Goal: Information Seeking & Learning: Compare options

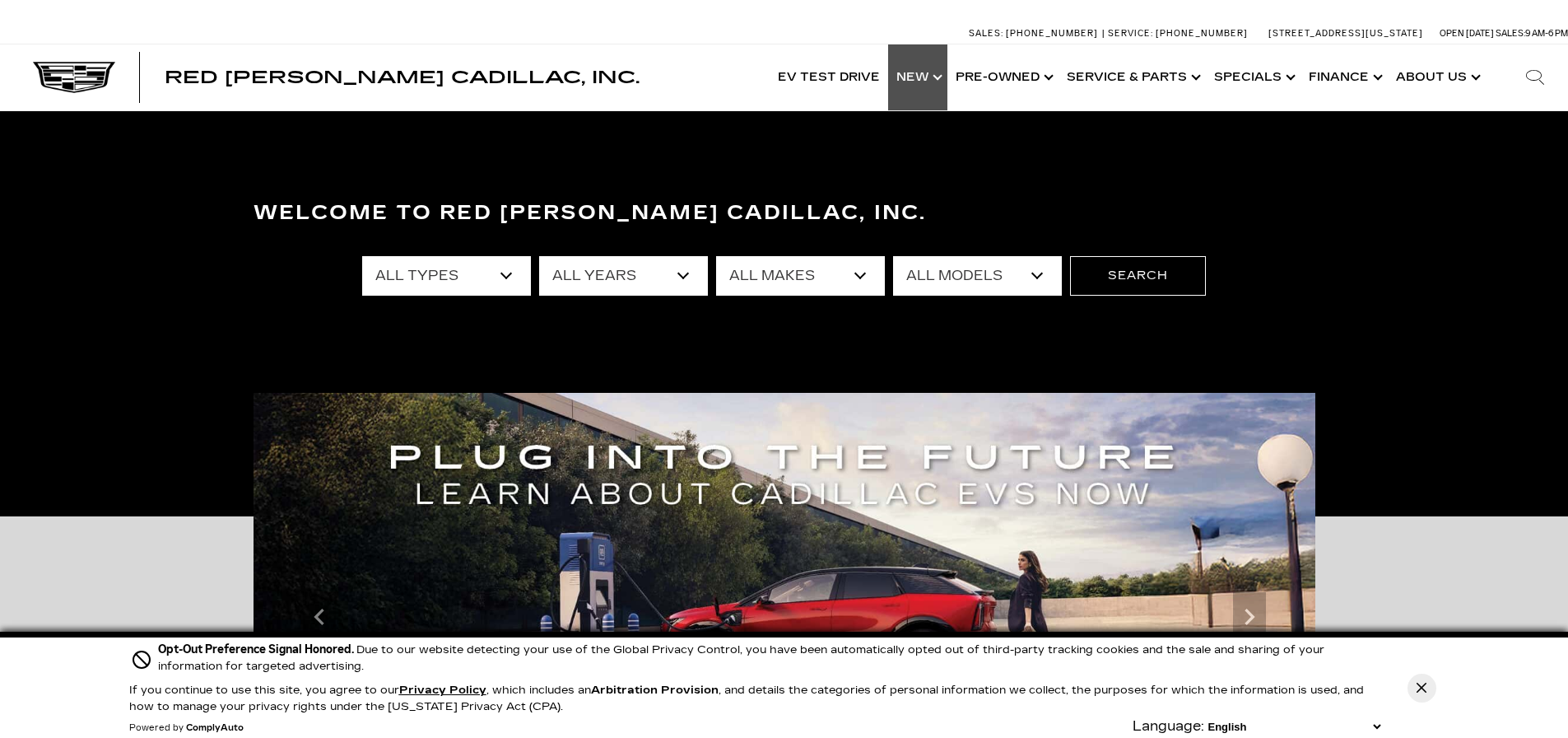
click at [932, 70] on link "Show New" at bounding box center [917, 78] width 59 height 65
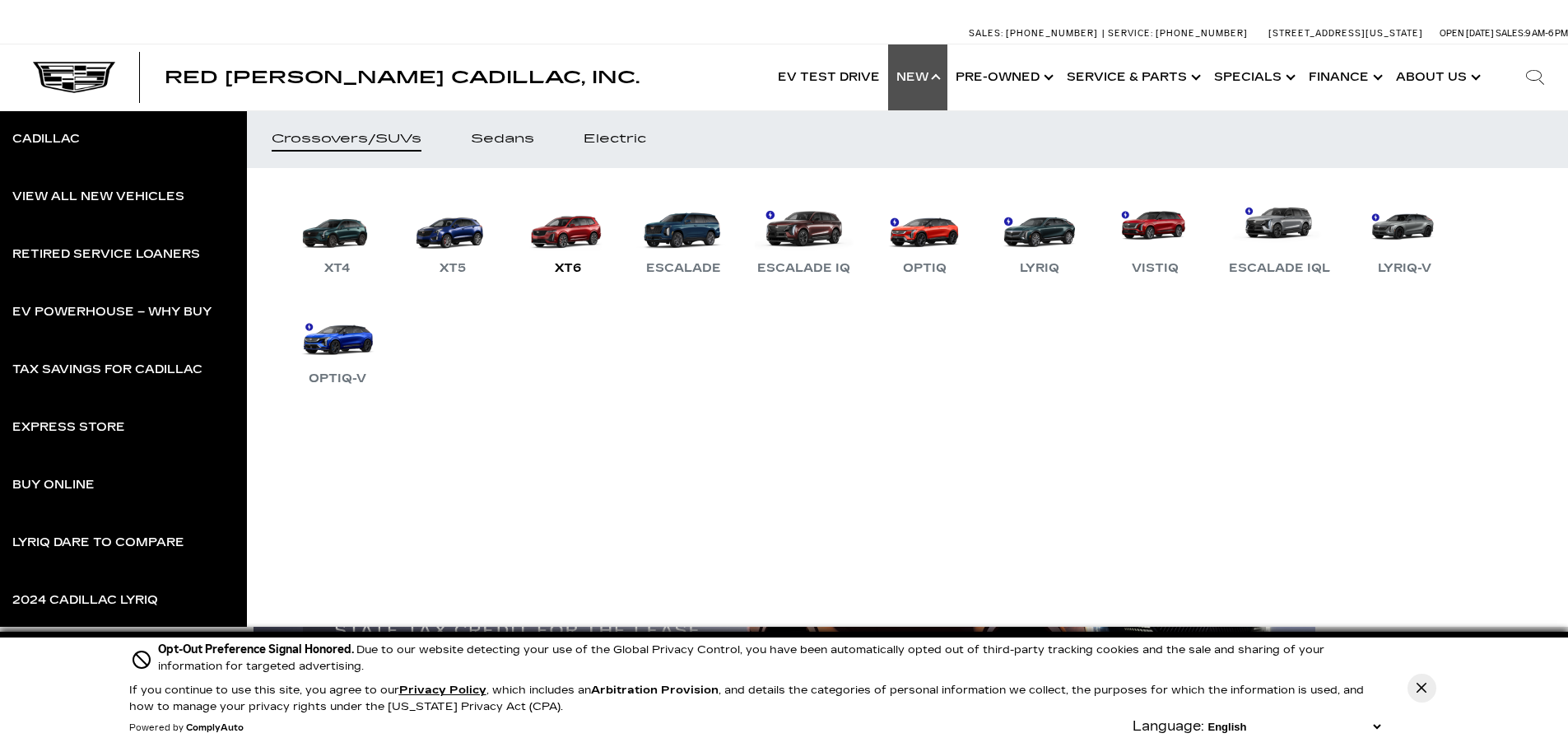
click at [588, 231] on link "XT6" at bounding box center [568, 236] width 99 height 86
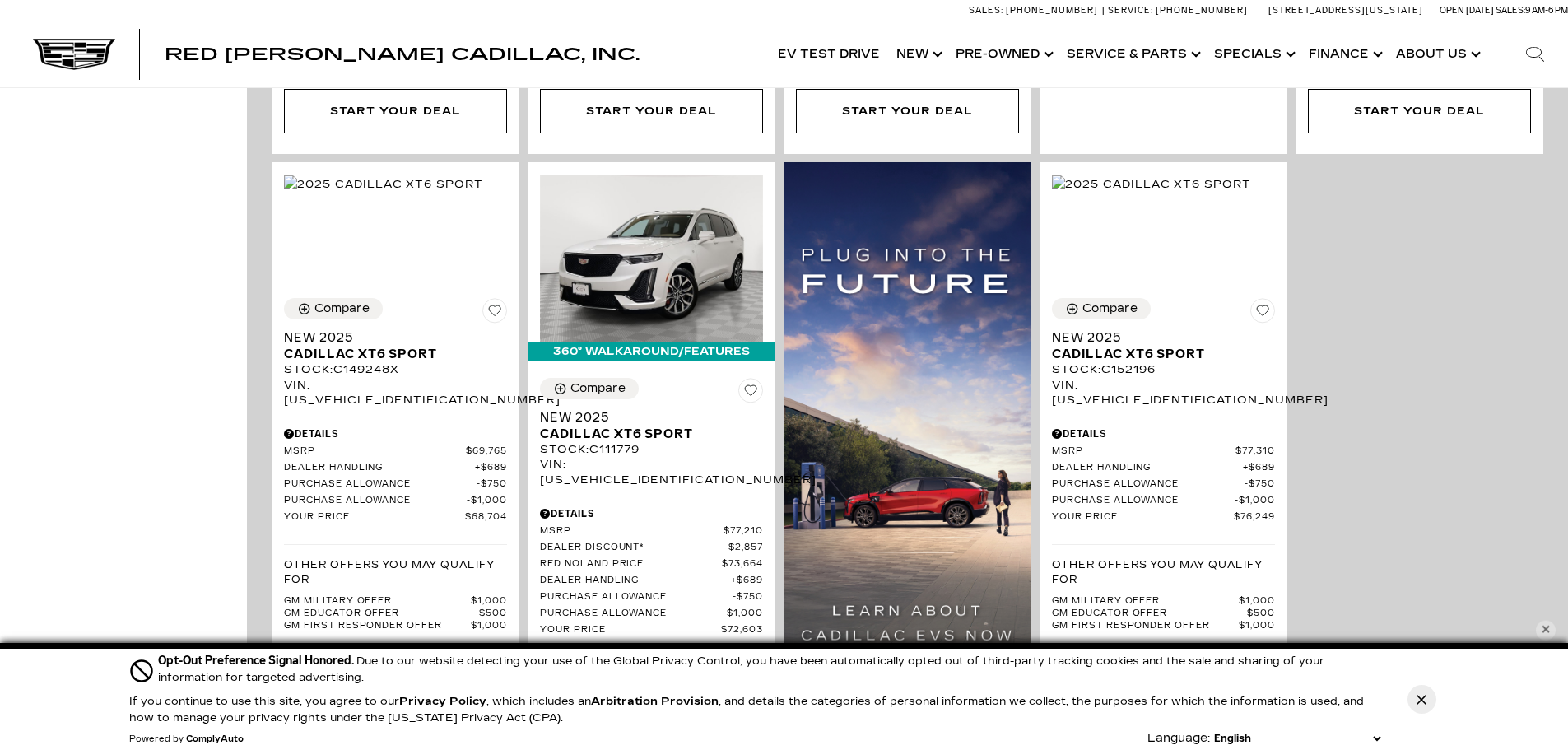
scroll to position [1235, 0]
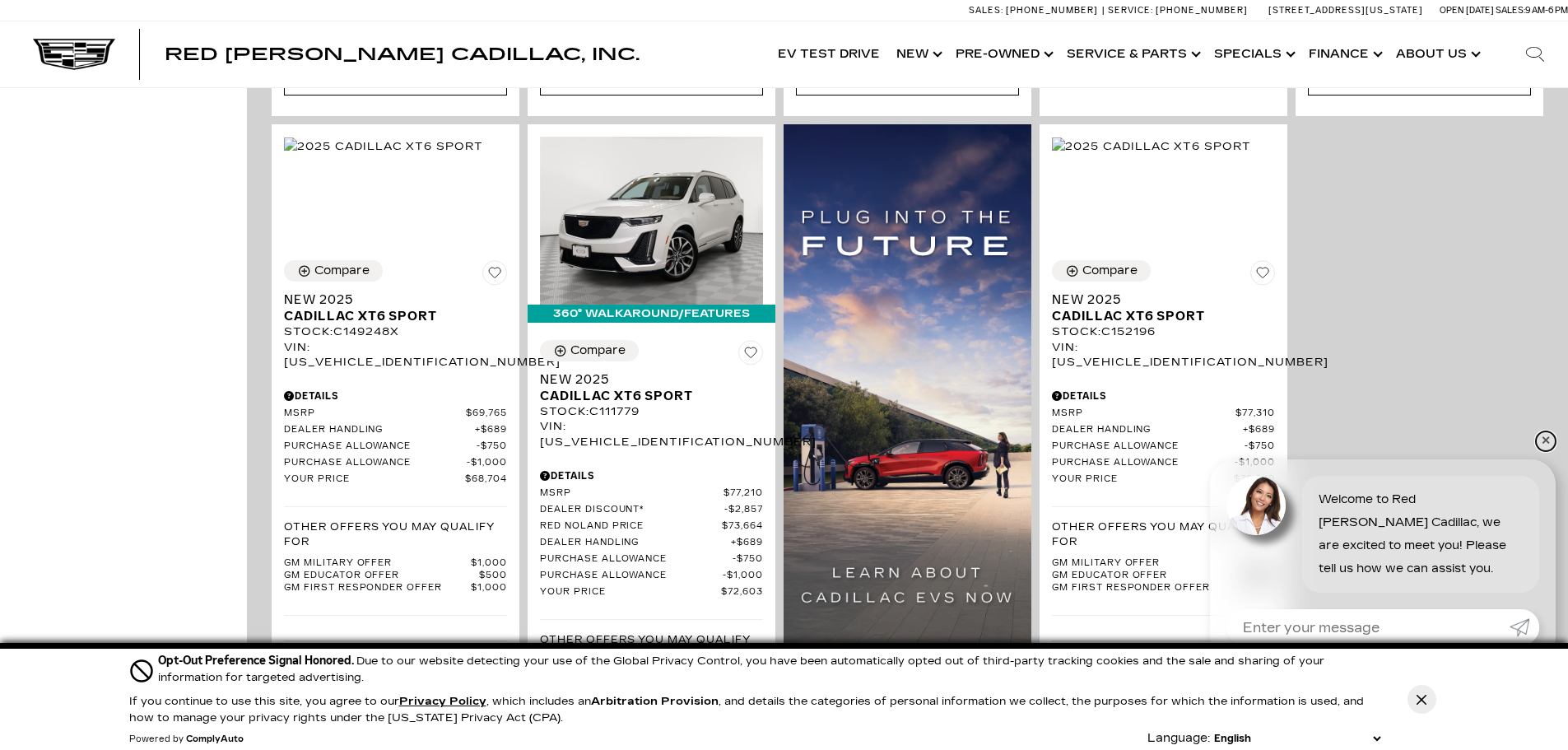
click at [1540, 440] on link "✕" at bounding box center [1546, 440] width 20 height 20
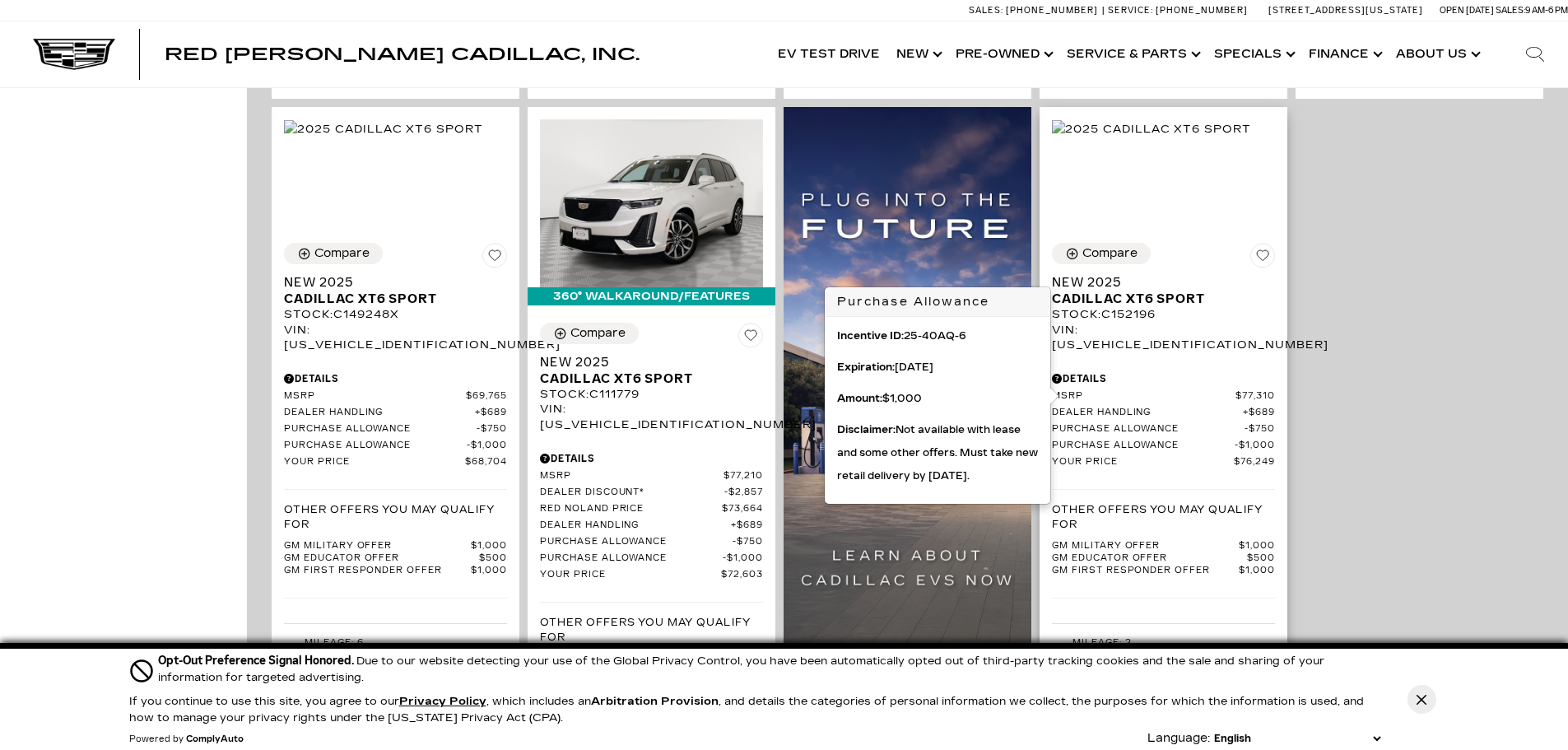
scroll to position [1152, 0]
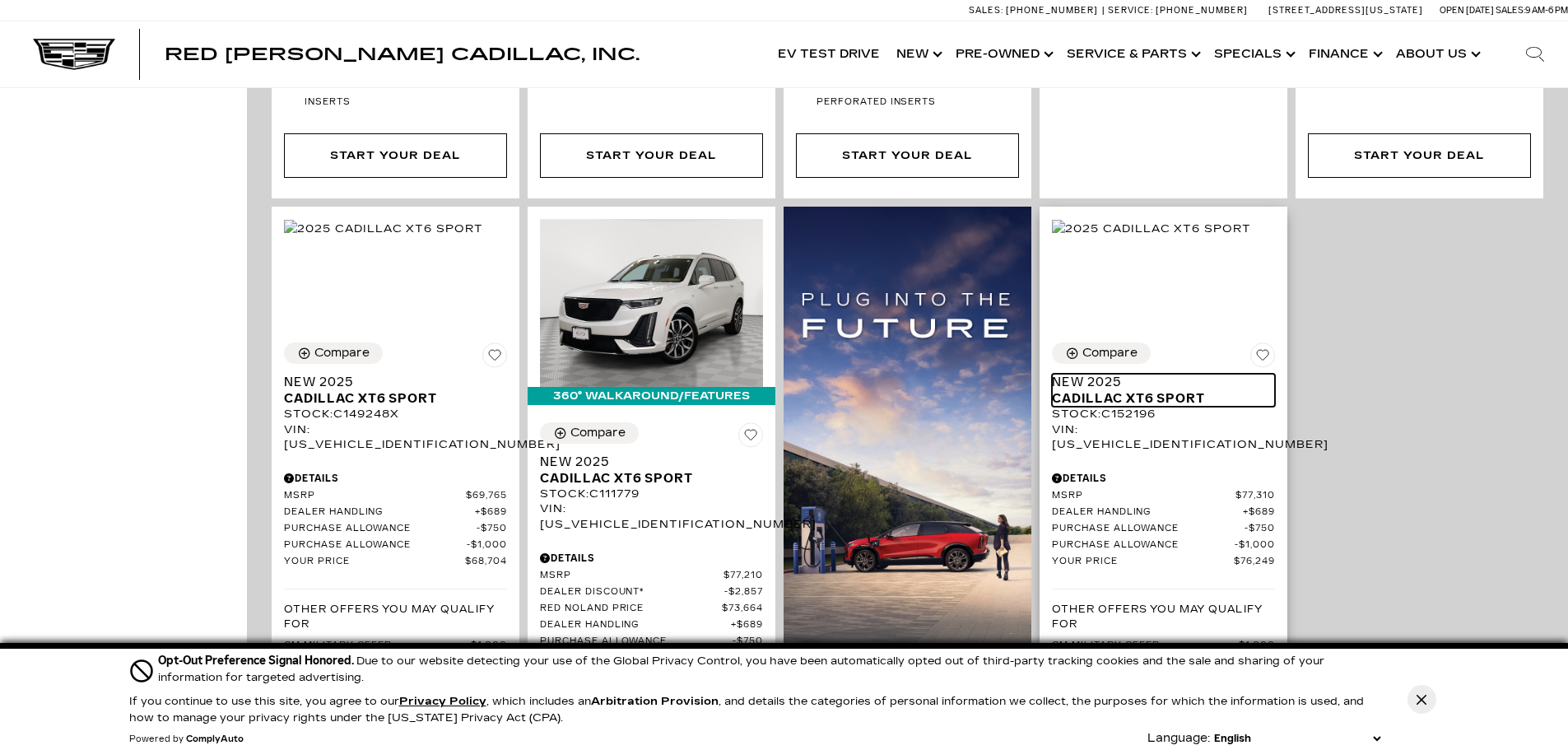
click at [1171, 390] on span "Cadillac XT6 Sport" at bounding box center [1157, 398] width 210 height 17
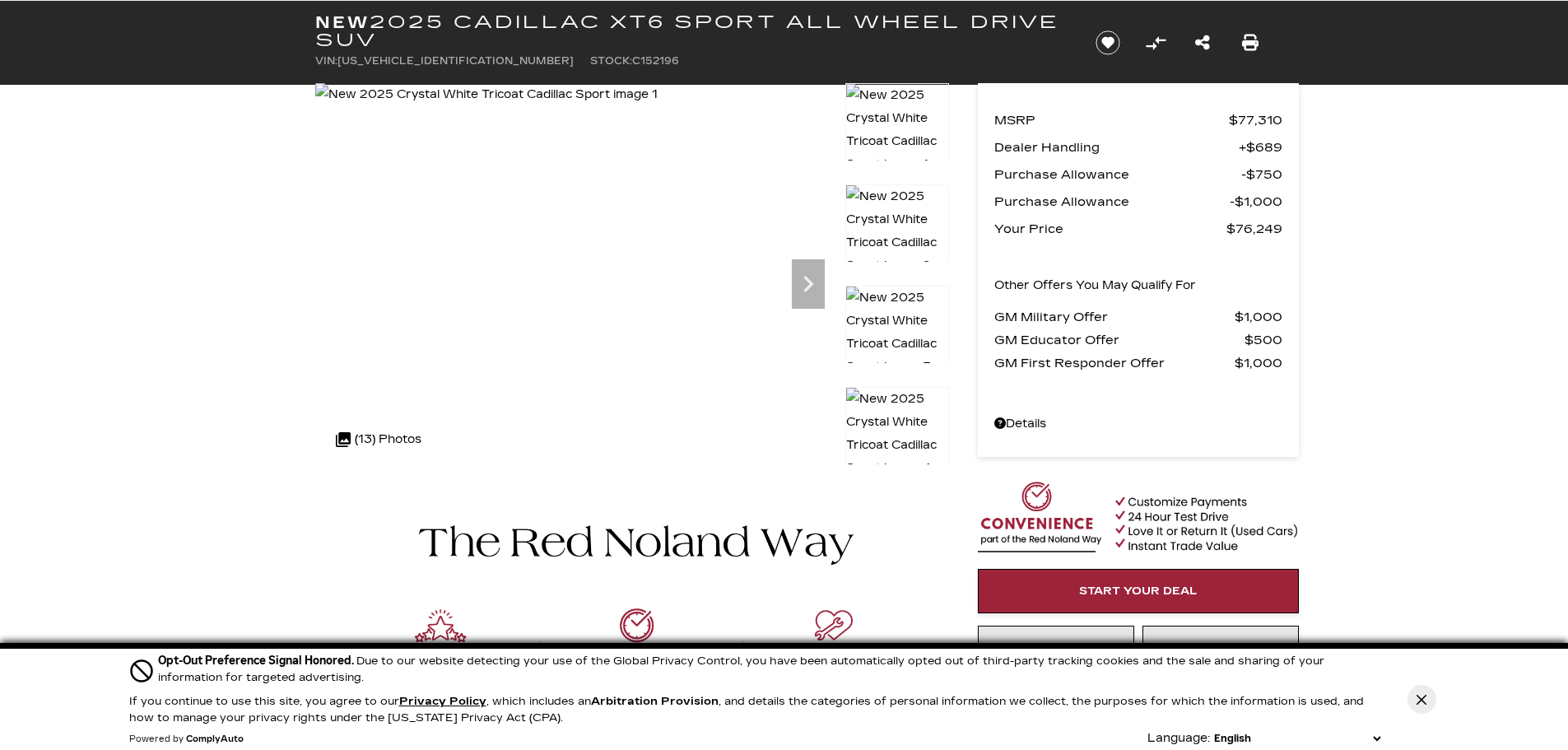
scroll to position [247, 0]
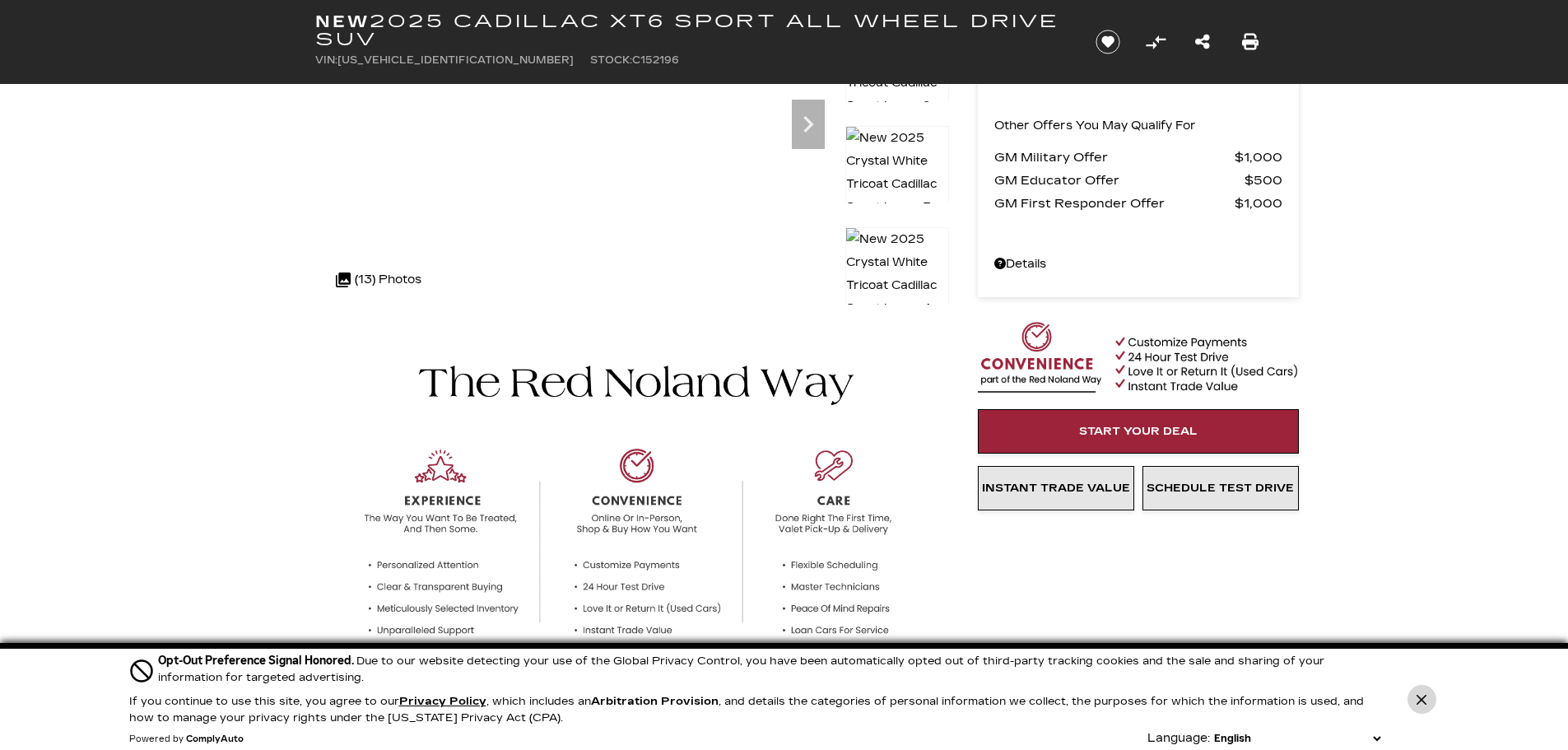
click at [1422, 695] on icon "Close Button" at bounding box center [1421, 700] width 10 height 10
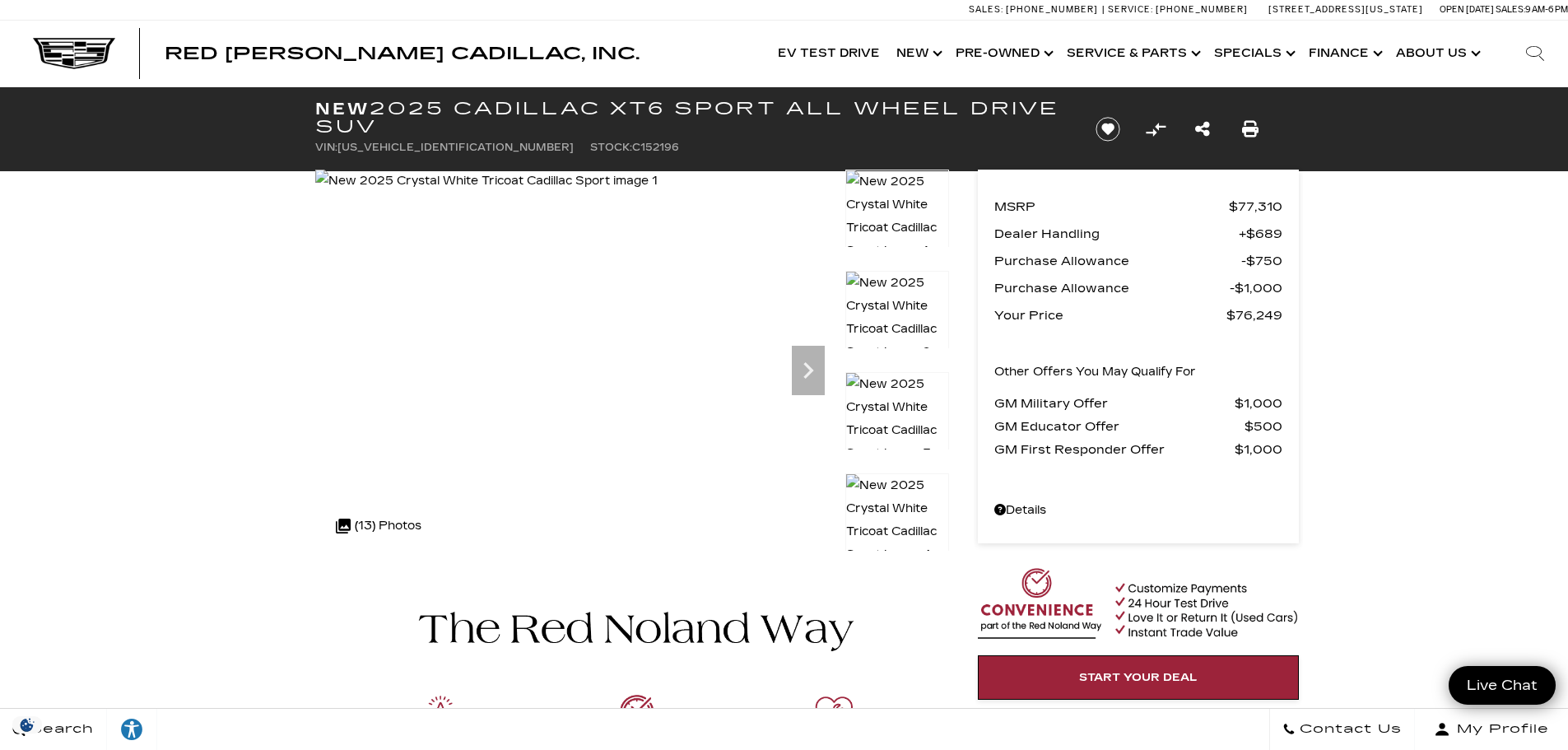
scroll to position [0, 0]
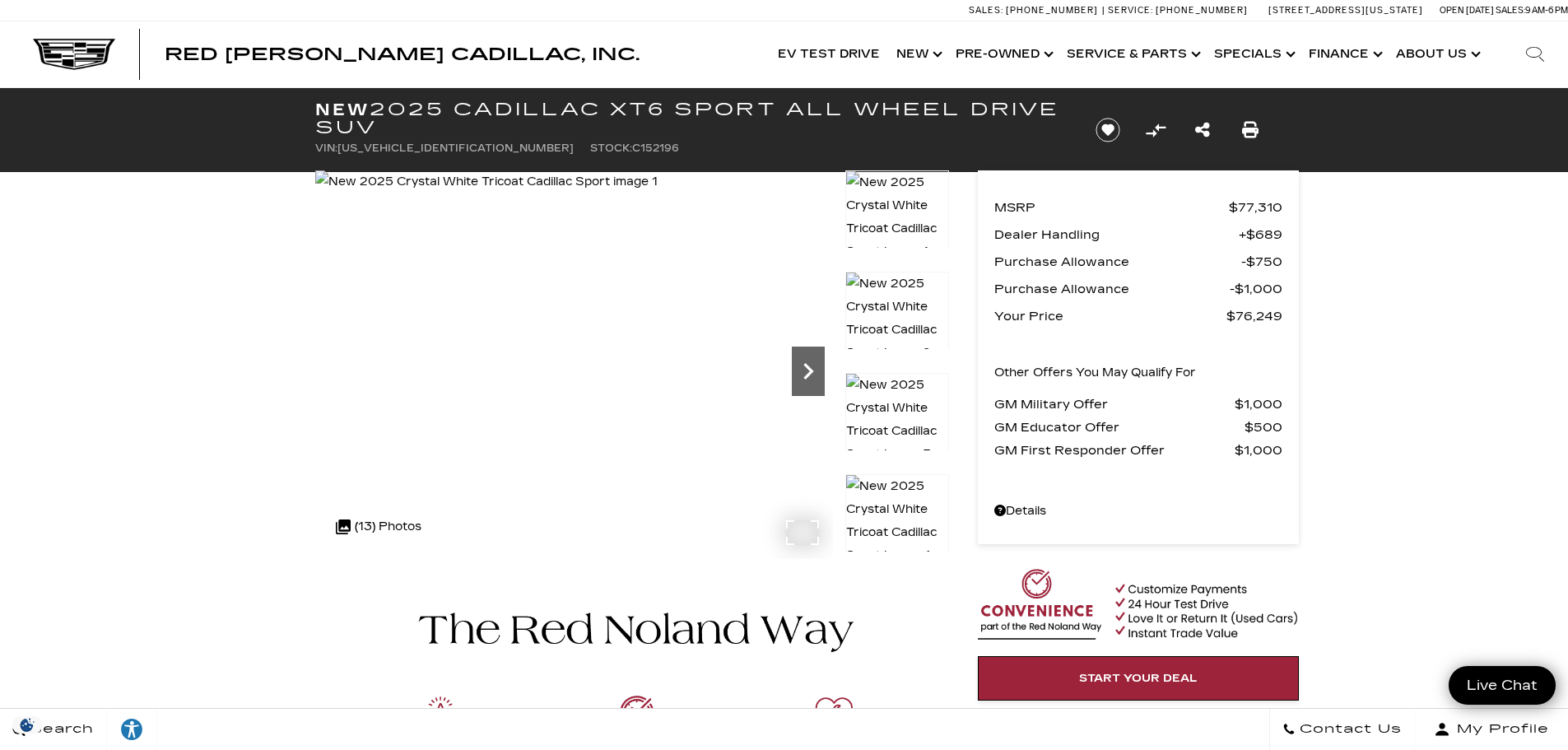
click at [811, 368] on icon "Next" at bounding box center [808, 370] width 33 height 33
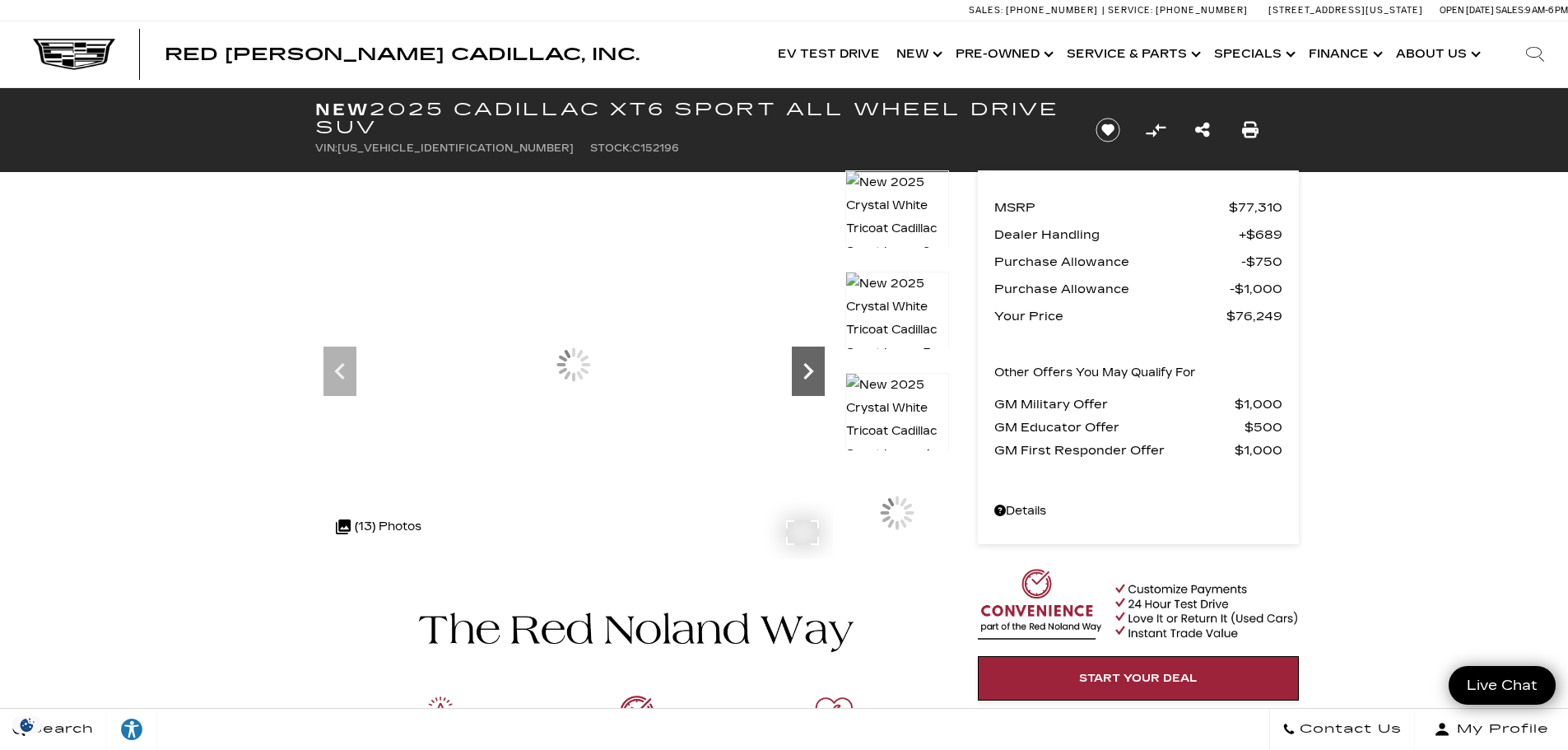
click at [811, 368] on icon "Next" at bounding box center [808, 370] width 33 height 33
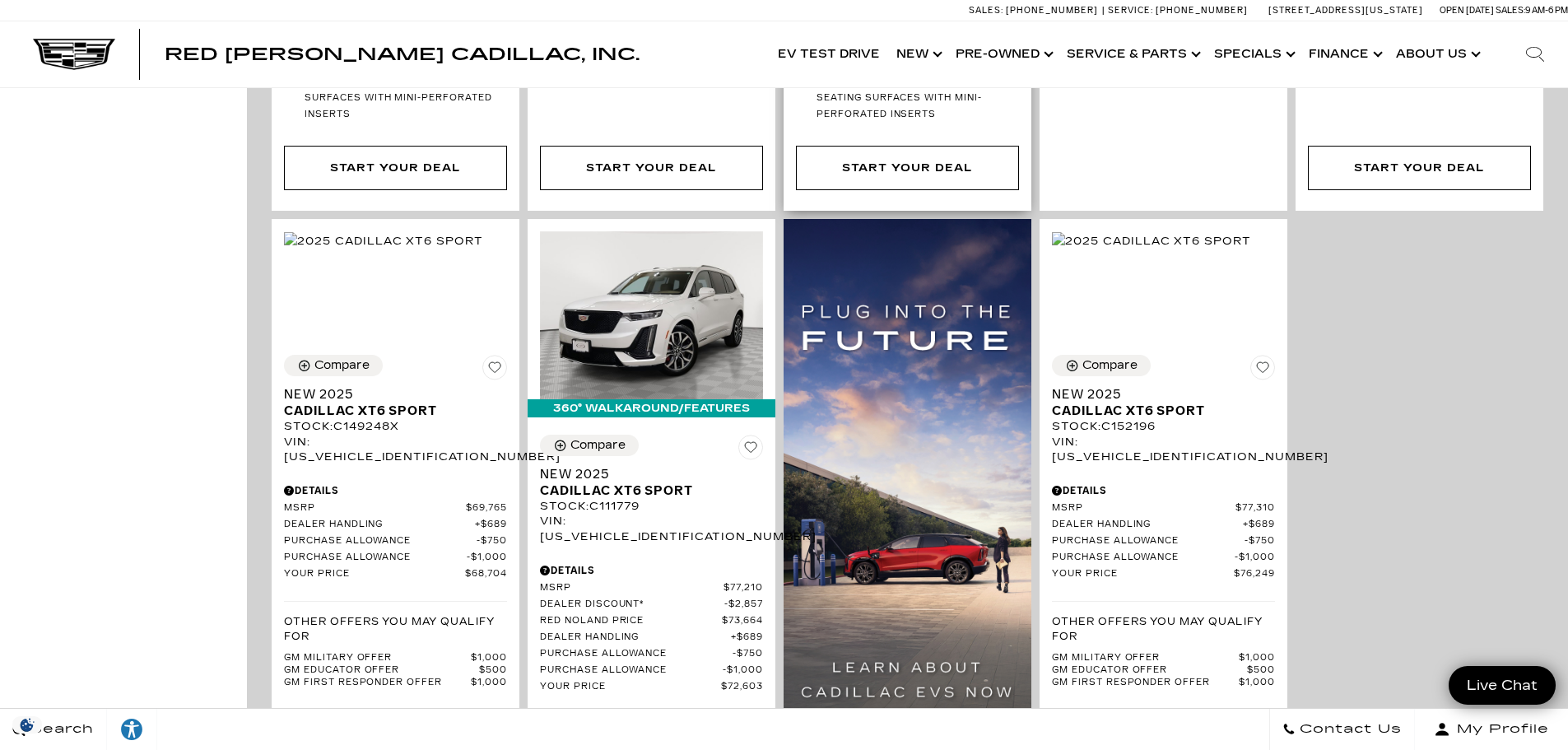
scroll to position [1235, 0]
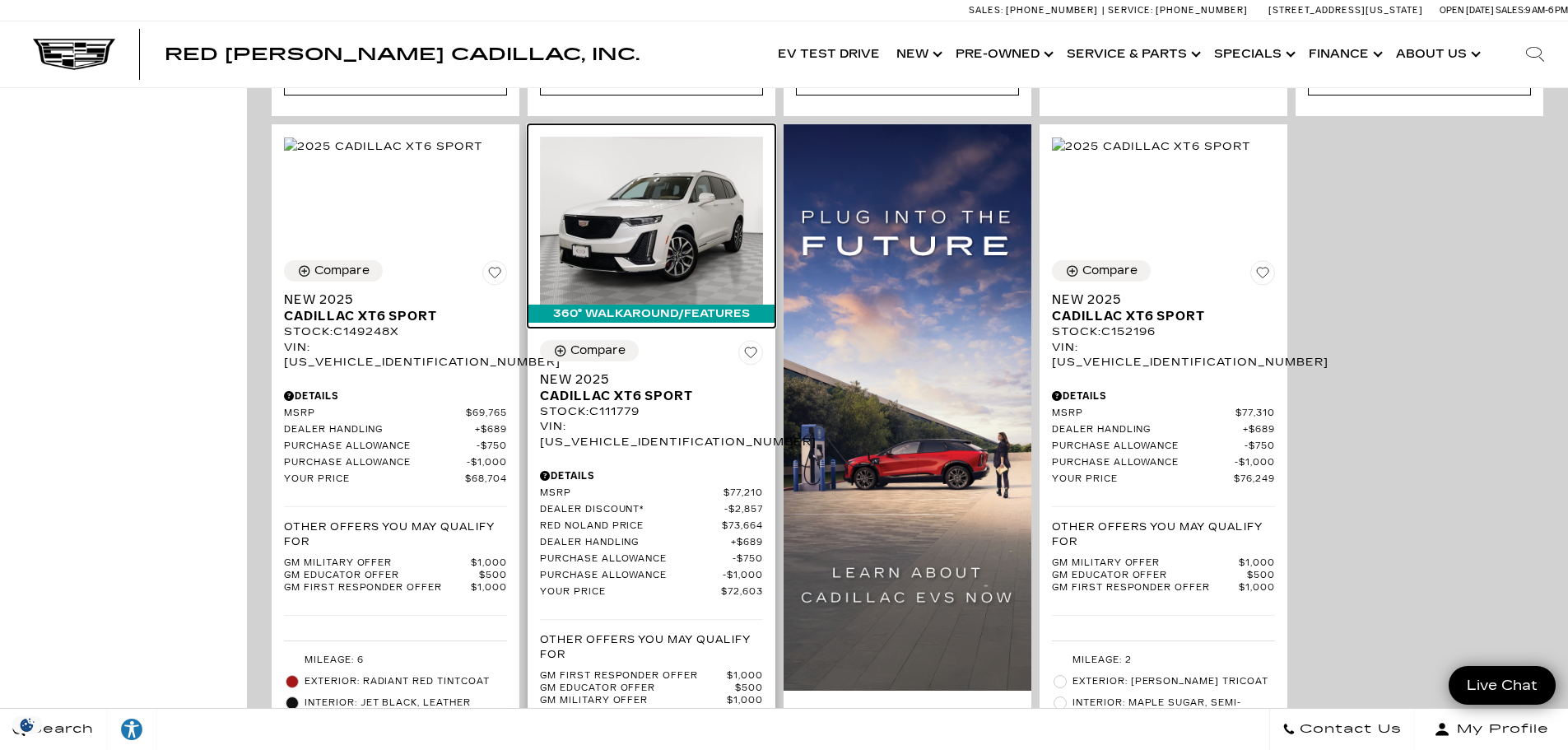
click at [642, 193] on img at bounding box center [652, 220] width 223 height 167
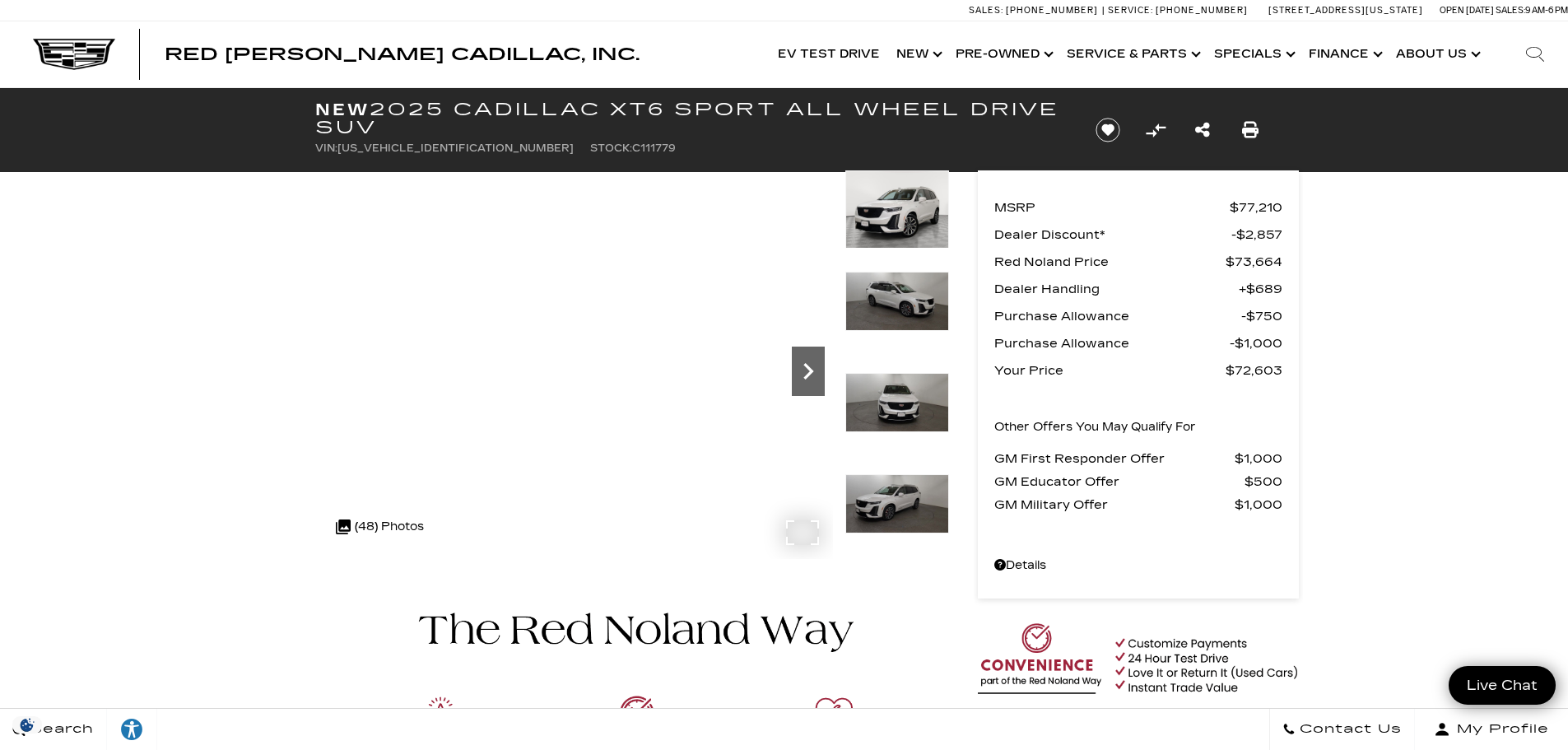
click at [808, 382] on icon "Next" at bounding box center [808, 370] width 33 height 33
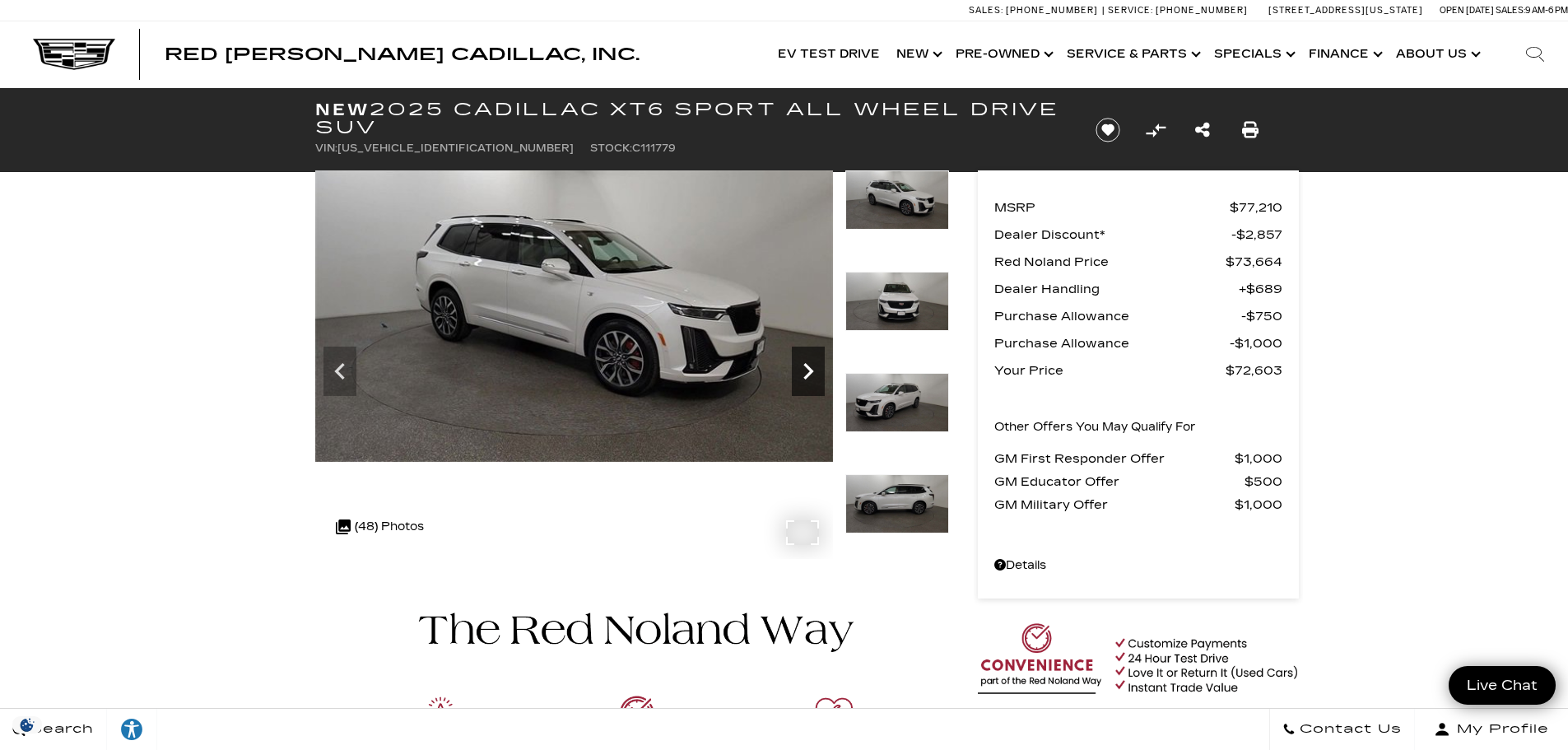
click at [803, 377] on icon "Next" at bounding box center [808, 370] width 33 height 33
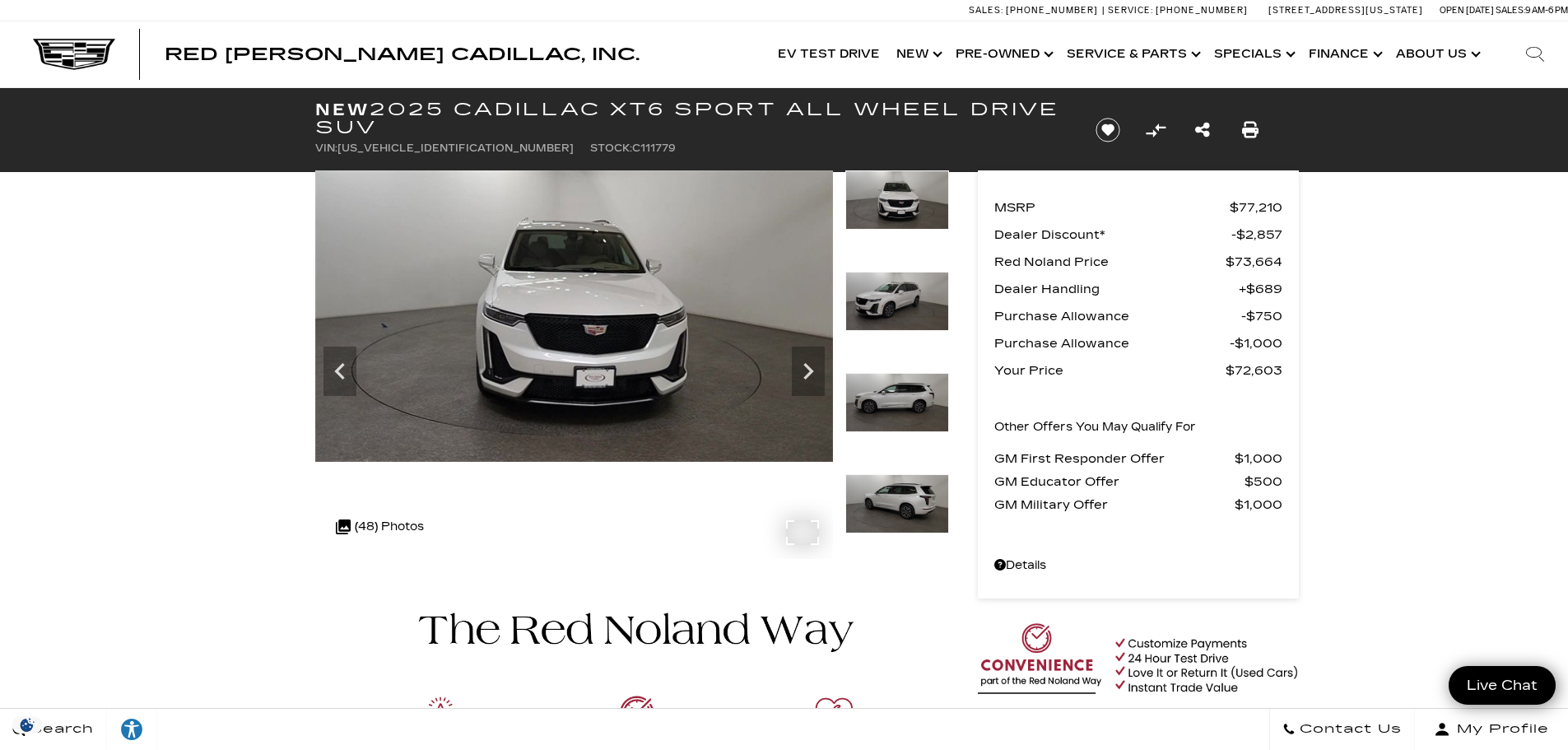
click at [684, 375] on img at bounding box center [574, 316] width 518 height 292
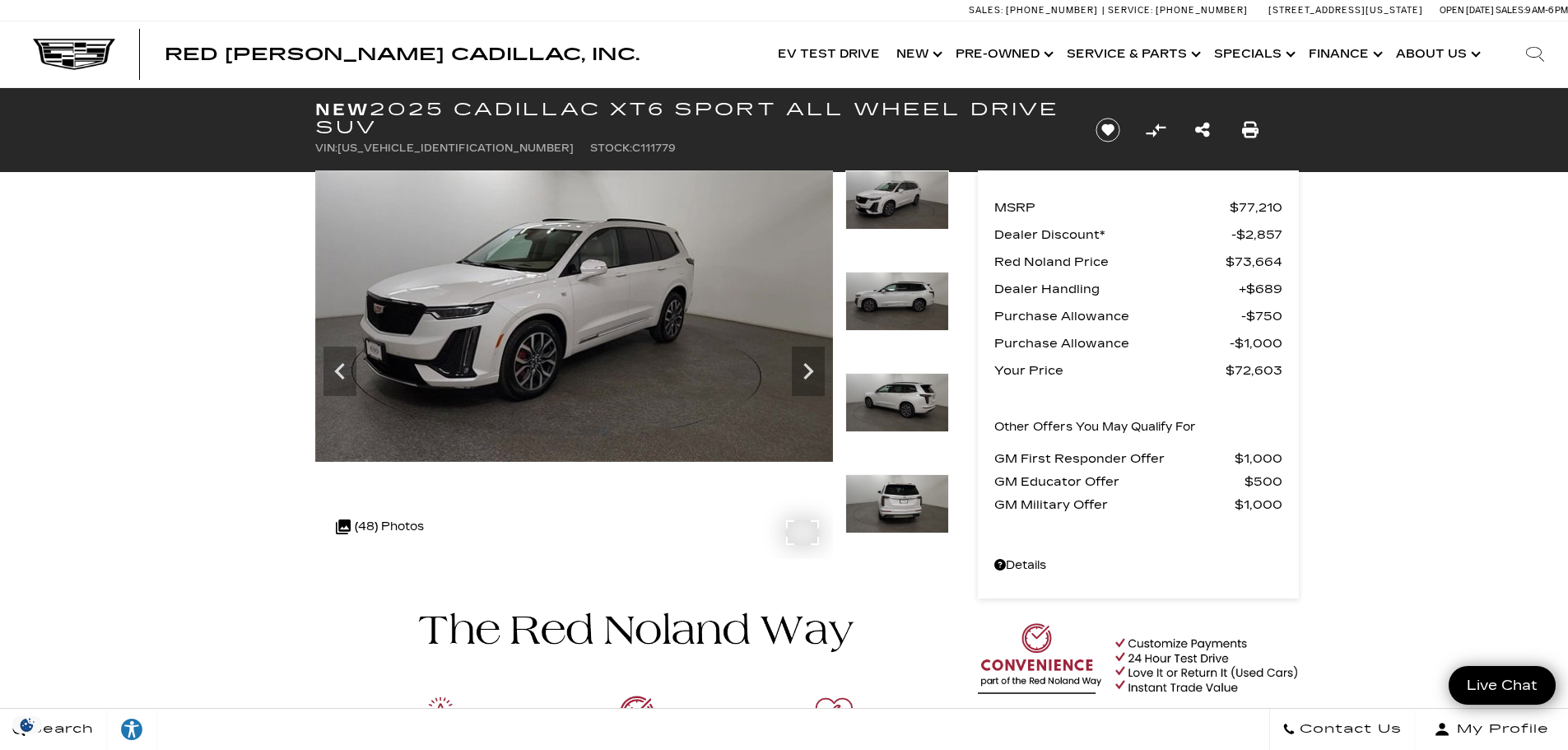
click at [684, 340] on img at bounding box center [574, 316] width 518 height 292
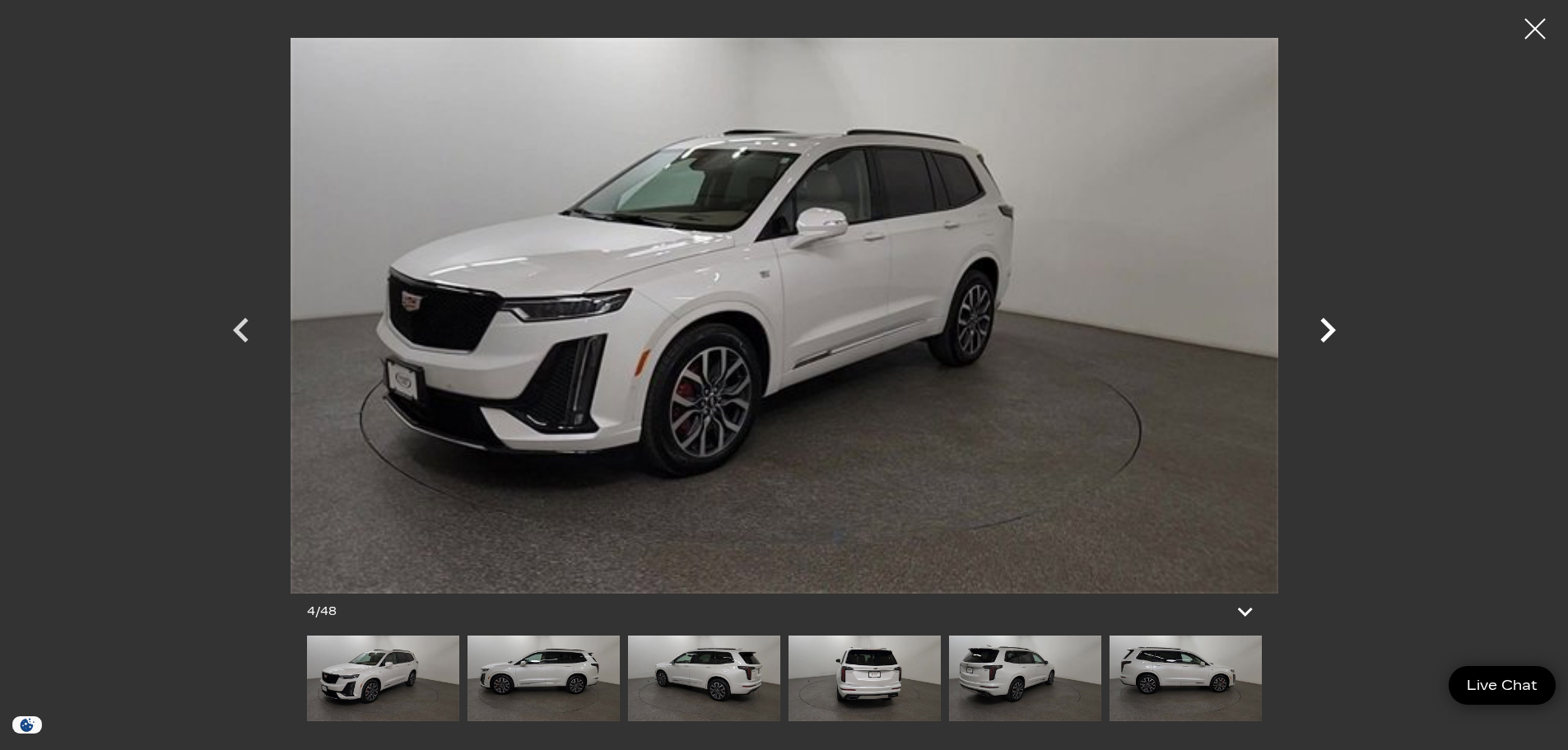
click at [1320, 334] on icon "Next" at bounding box center [1328, 330] width 50 height 50
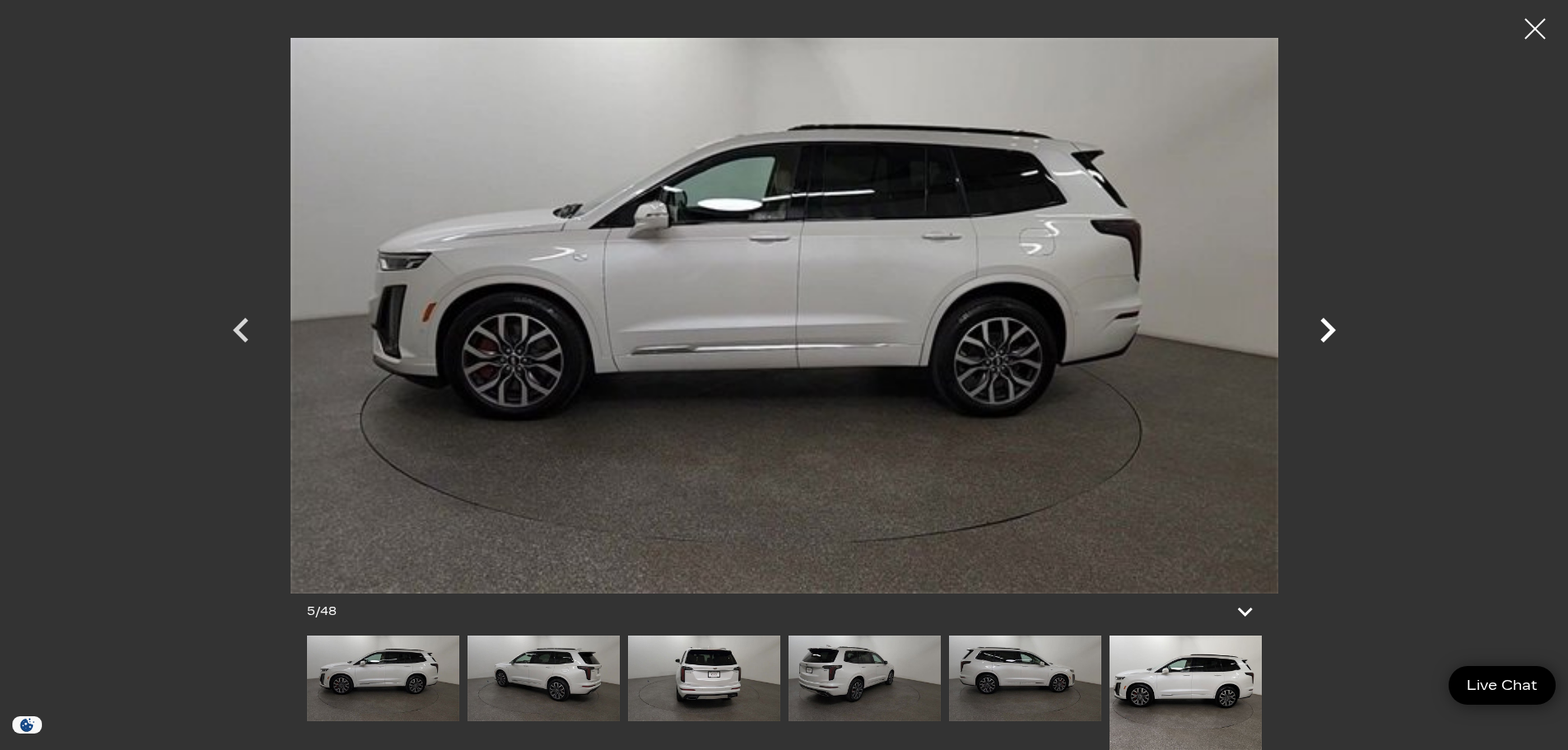
click at [1320, 334] on icon "Next" at bounding box center [1328, 330] width 50 height 50
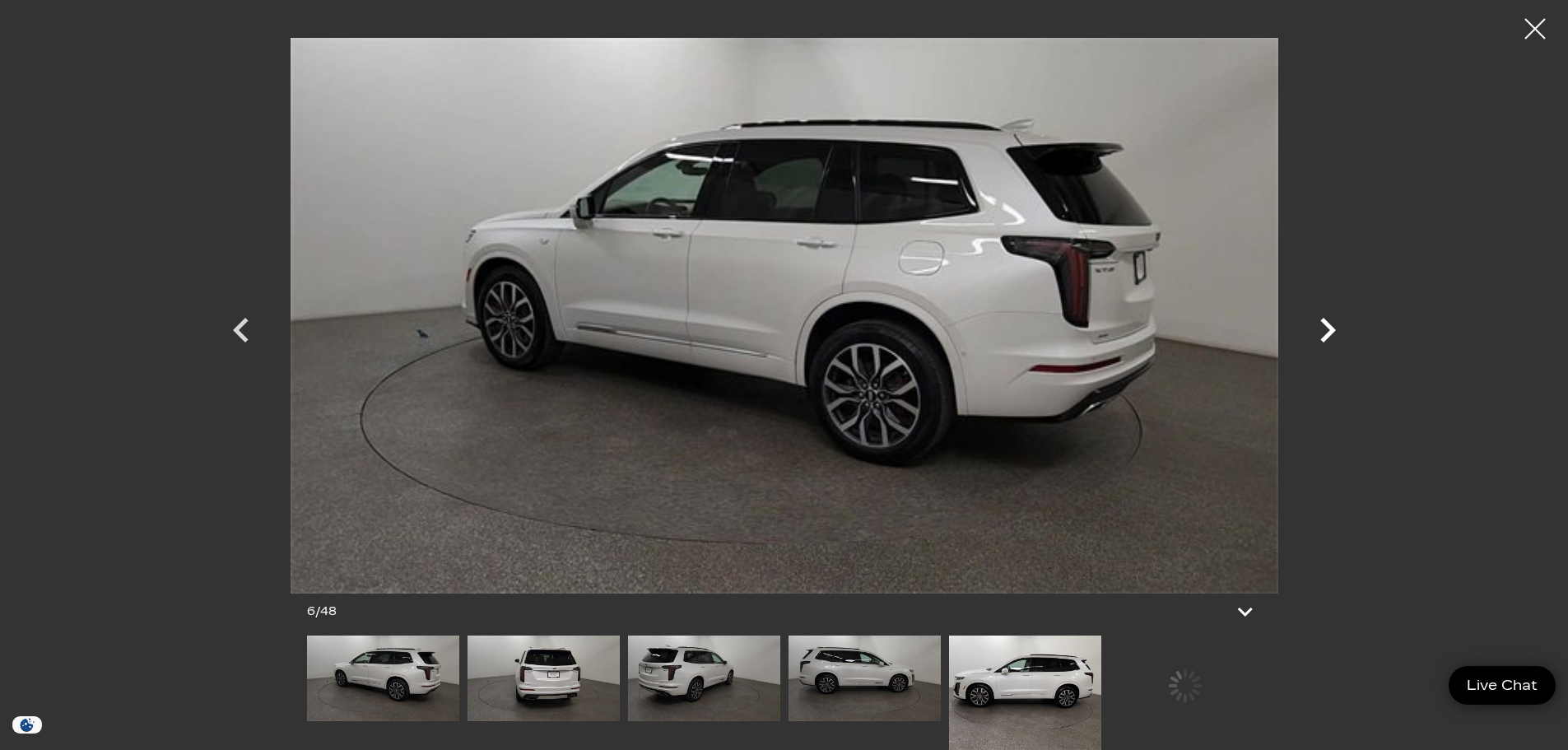
click at [1320, 334] on icon "Next" at bounding box center [1328, 330] width 50 height 50
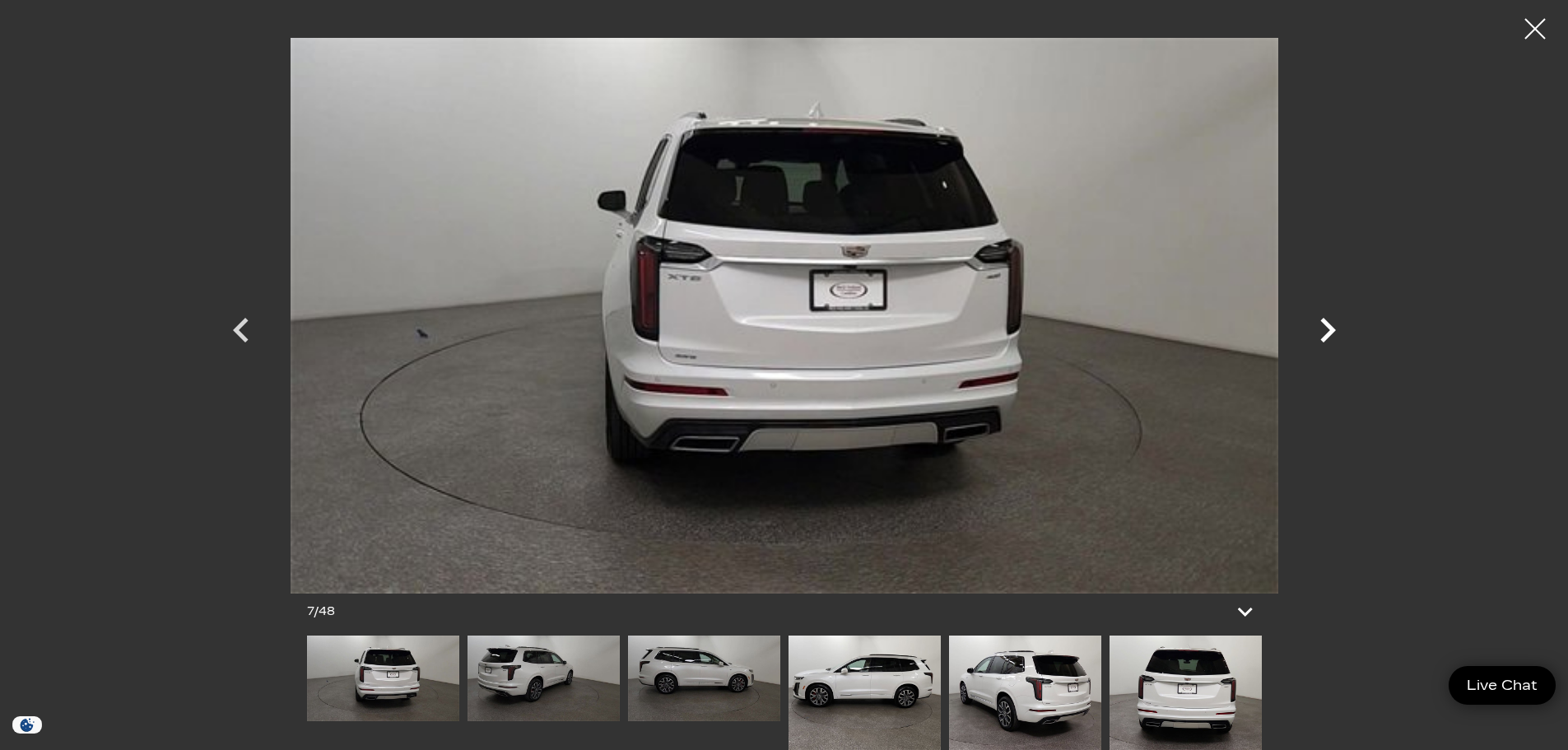
click at [1320, 334] on icon "Next" at bounding box center [1328, 330] width 50 height 50
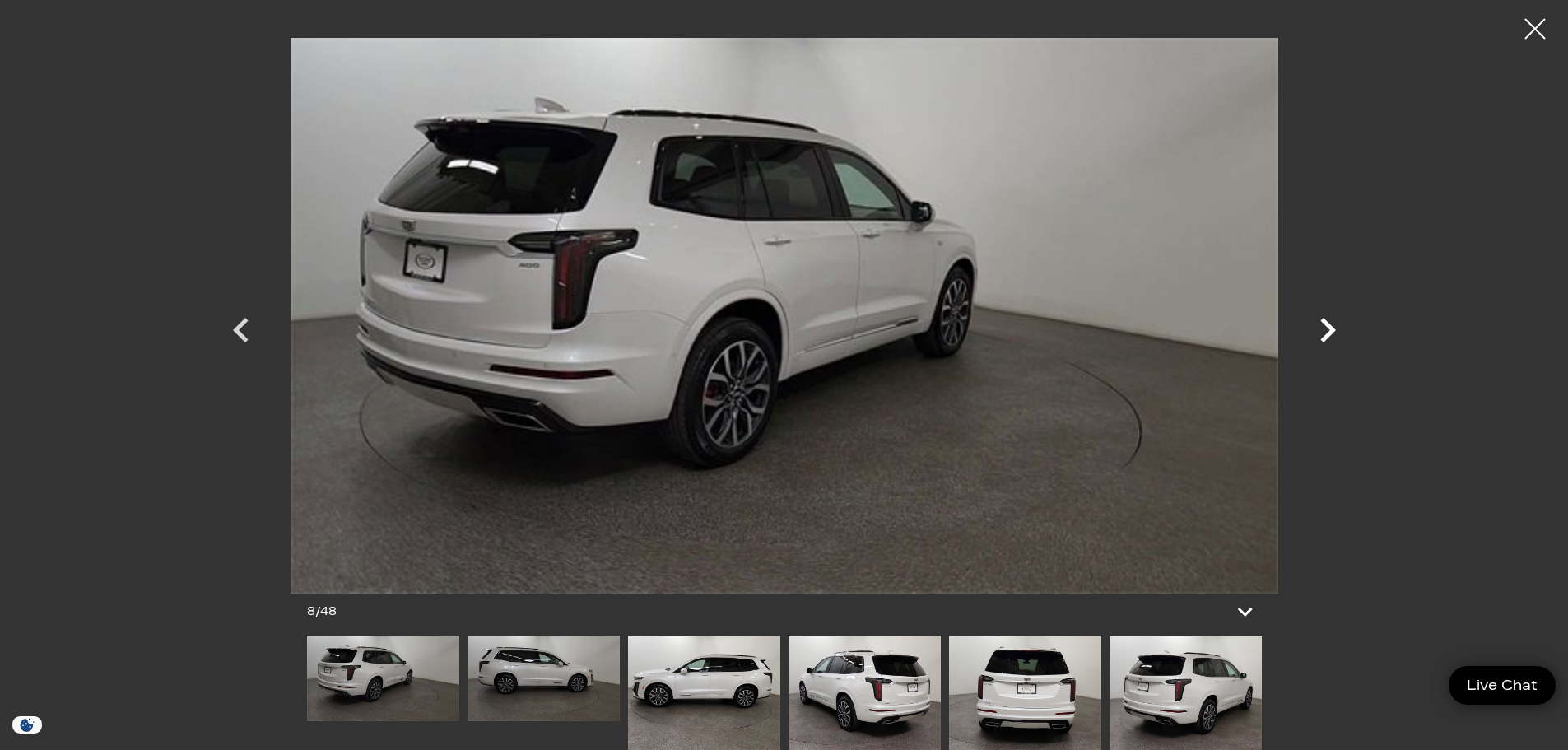
click at [1320, 334] on icon "Next" at bounding box center [1328, 330] width 50 height 50
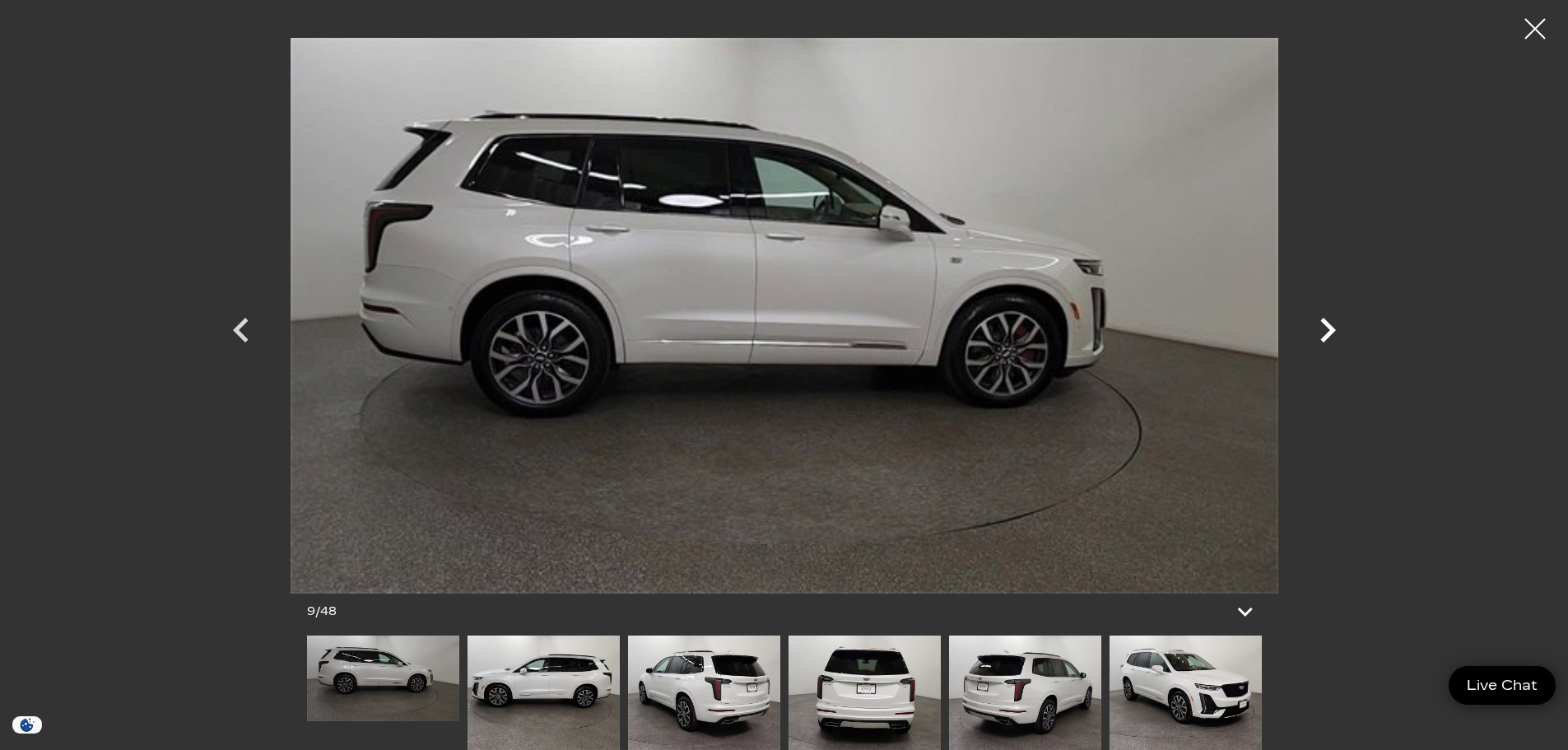
click at [1320, 334] on icon "Next" at bounding box center [1328, 330] width 50 height 50
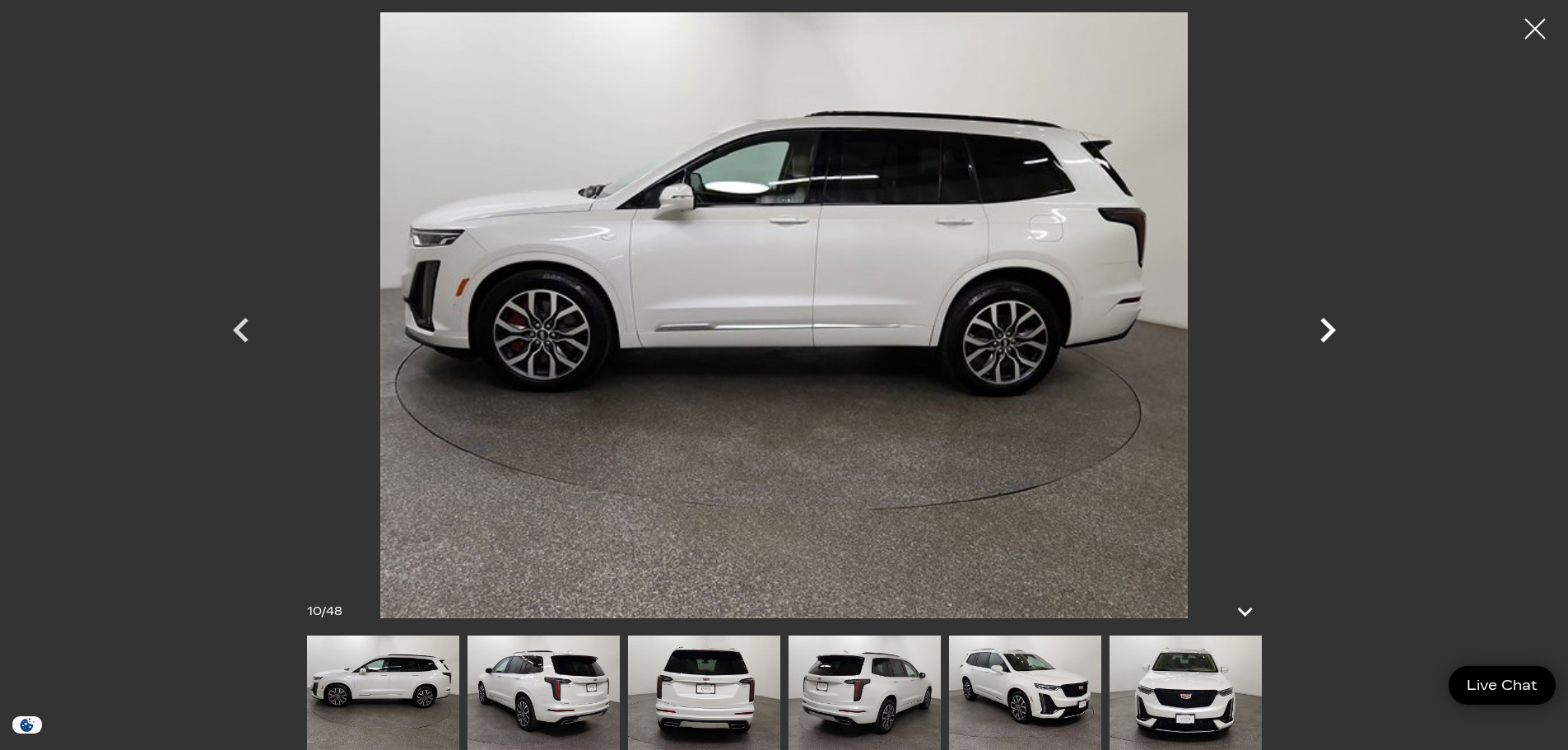
click at [1320, 334] on icon "Next" at bounding box center [1328, 330] width 50 height 50
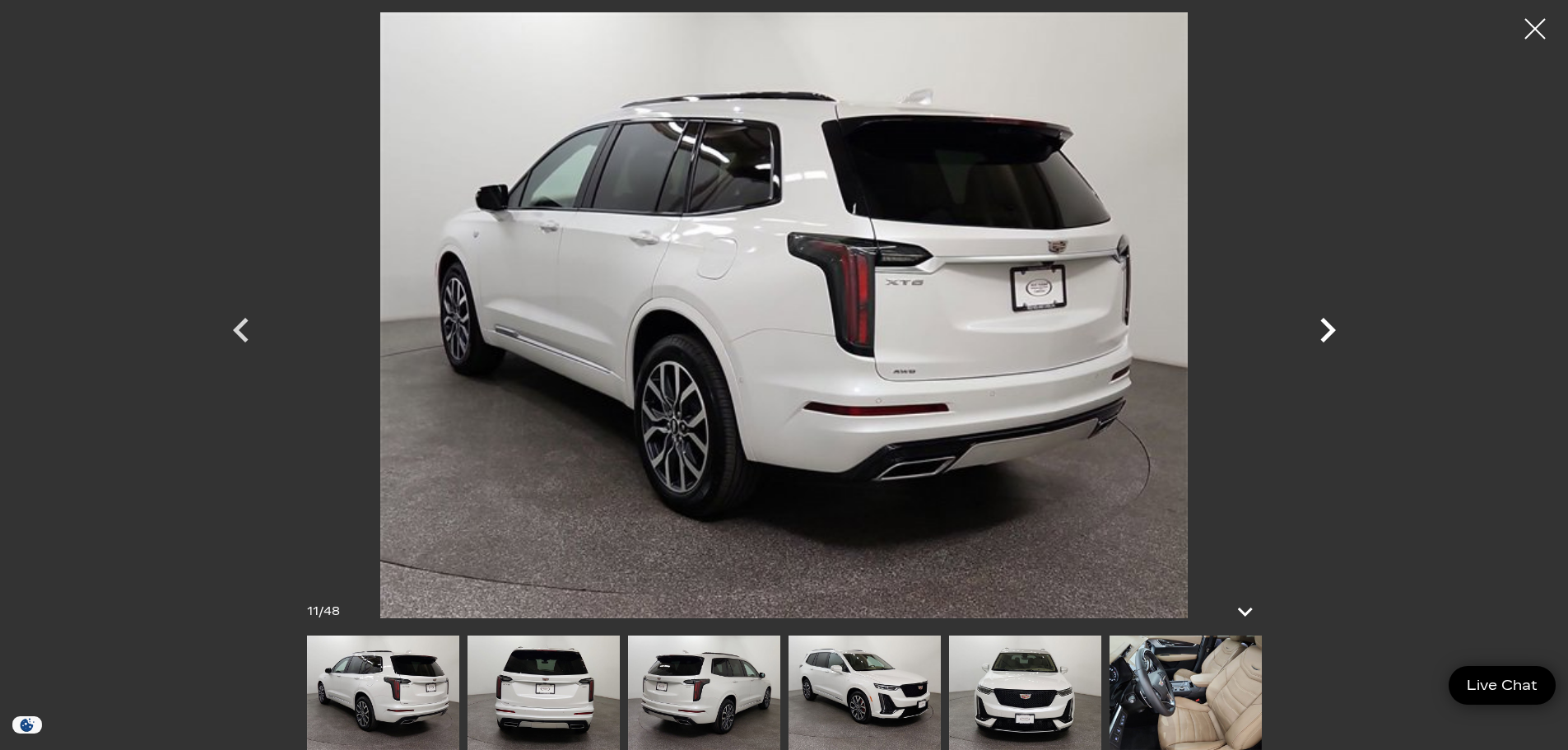
click at [1320, 334] on icon "Next" at bounding box center [1328, 330] width 50 height 50
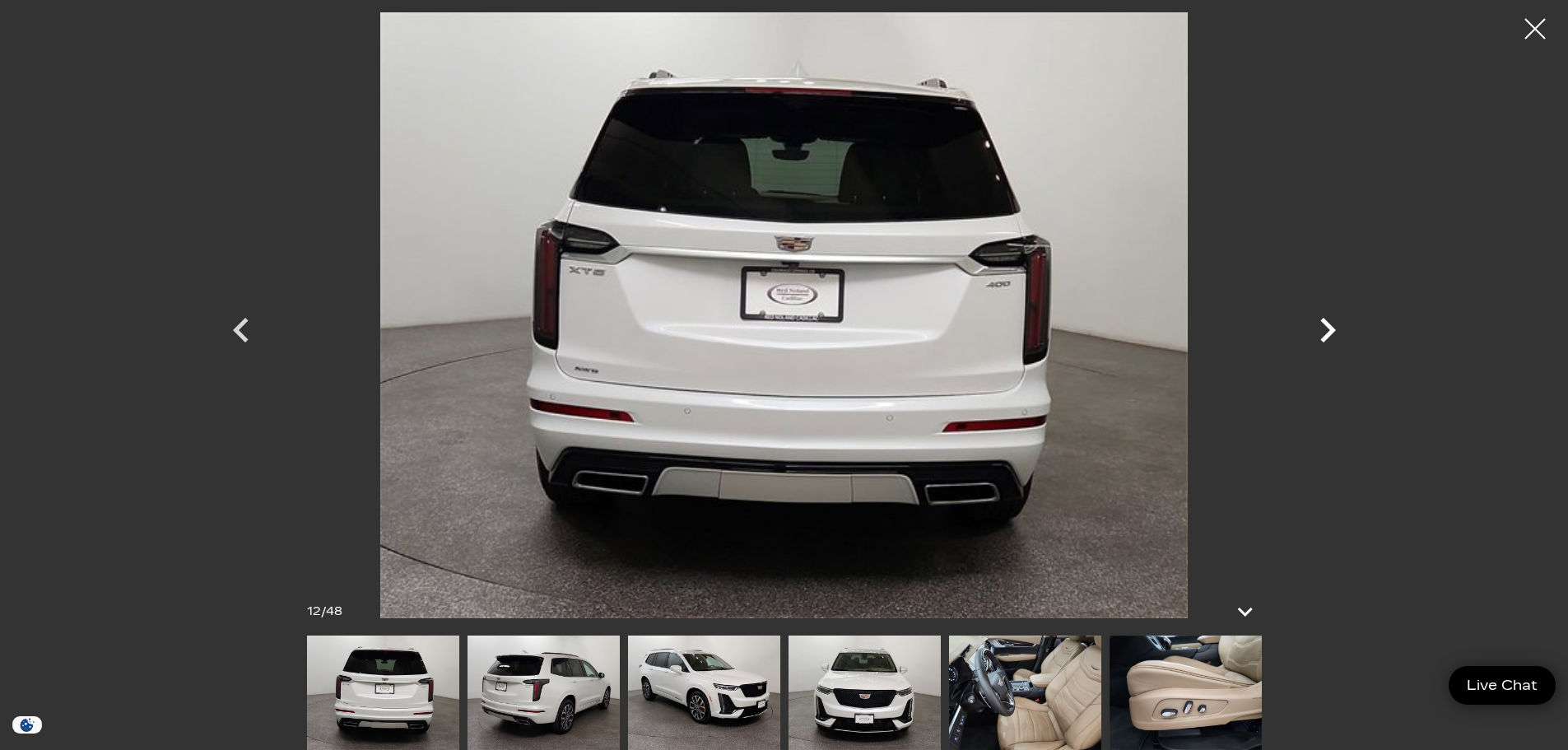
click at [1320, 334] on icon "Next" at bounding box center [1328, 330] width 50 height 50
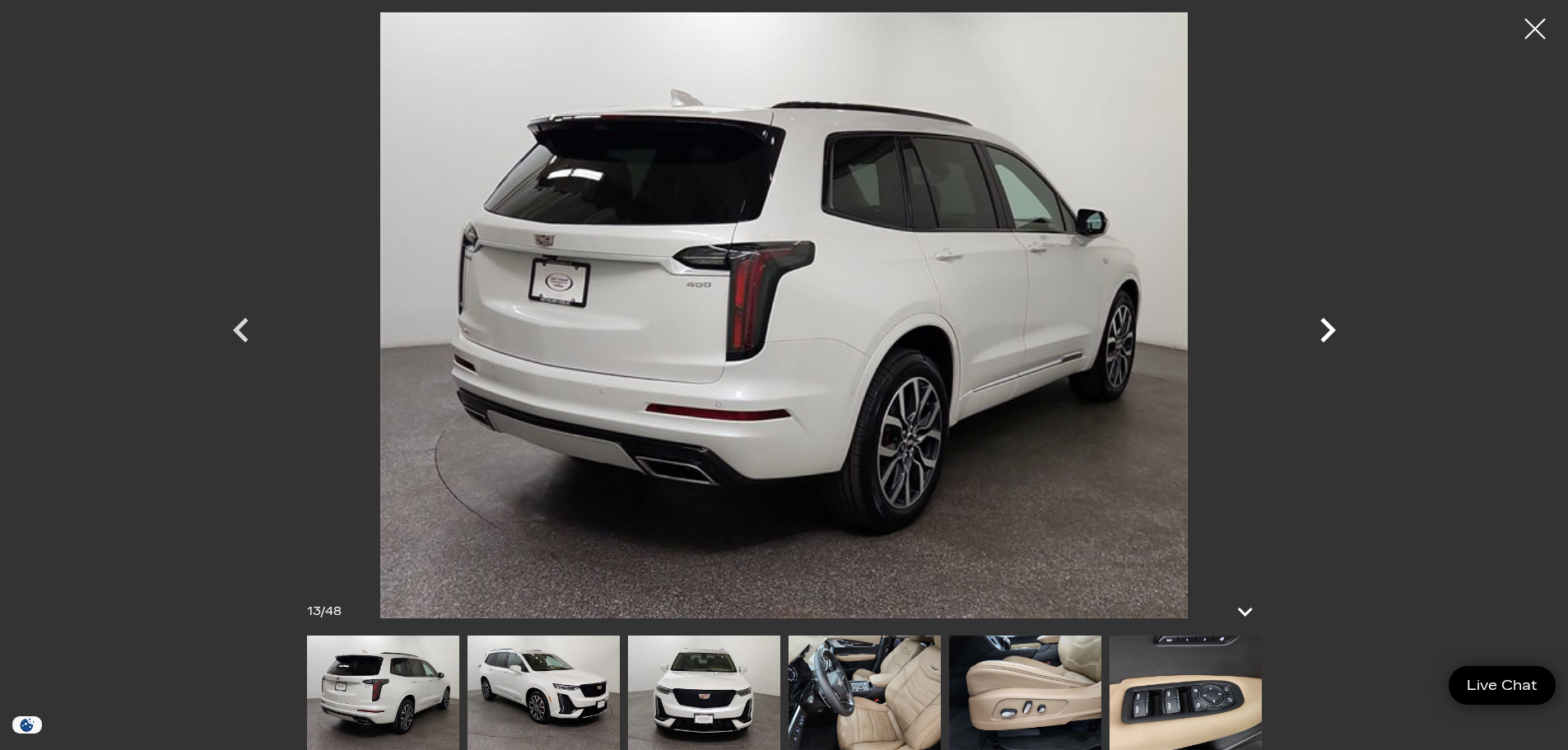
click at [1320, 334] on icon "Next" at bounding box center [1328, 330] width 50 height 50
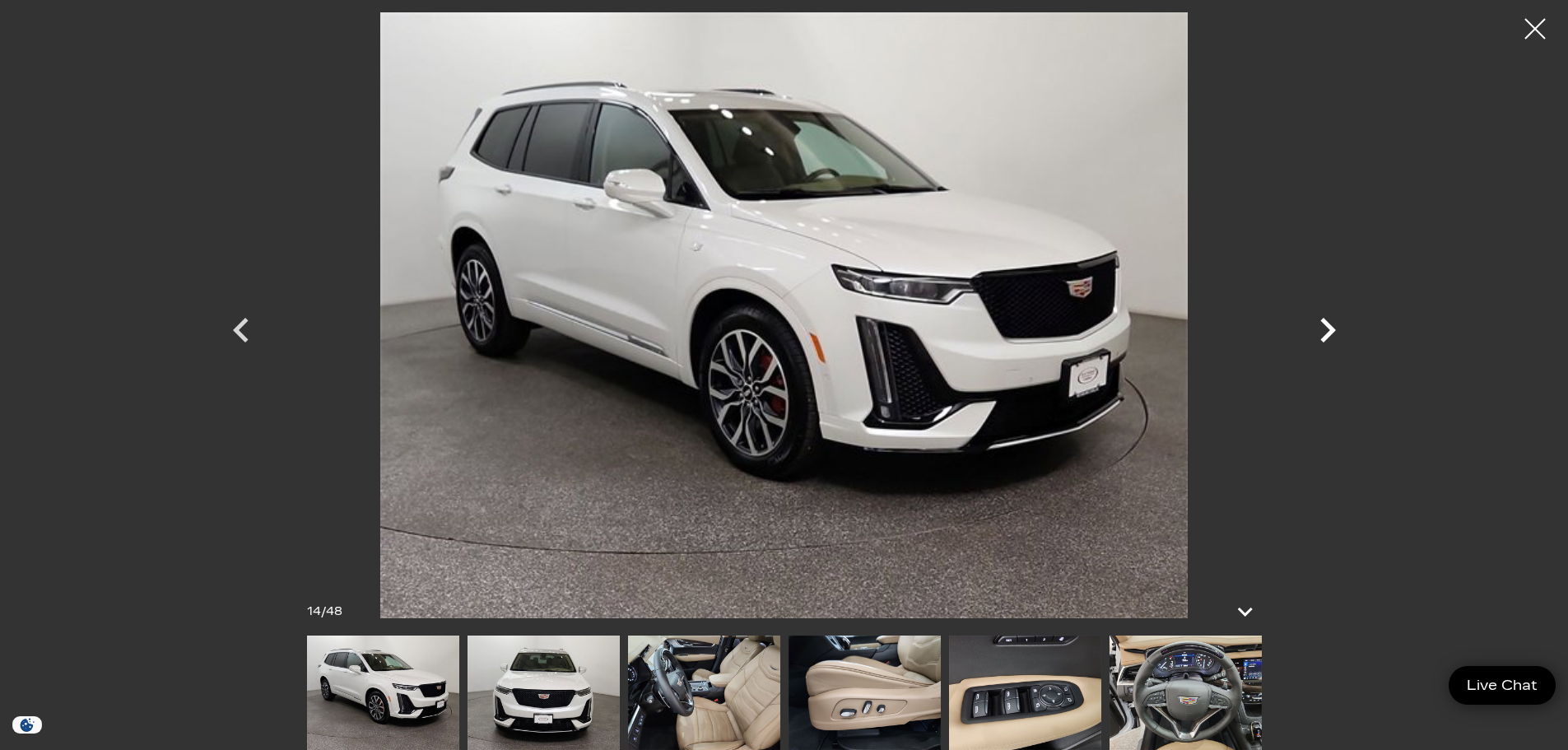
click at [1320, 334] on icon "Next" at bounding box center [1328, 330] width 50 height 50
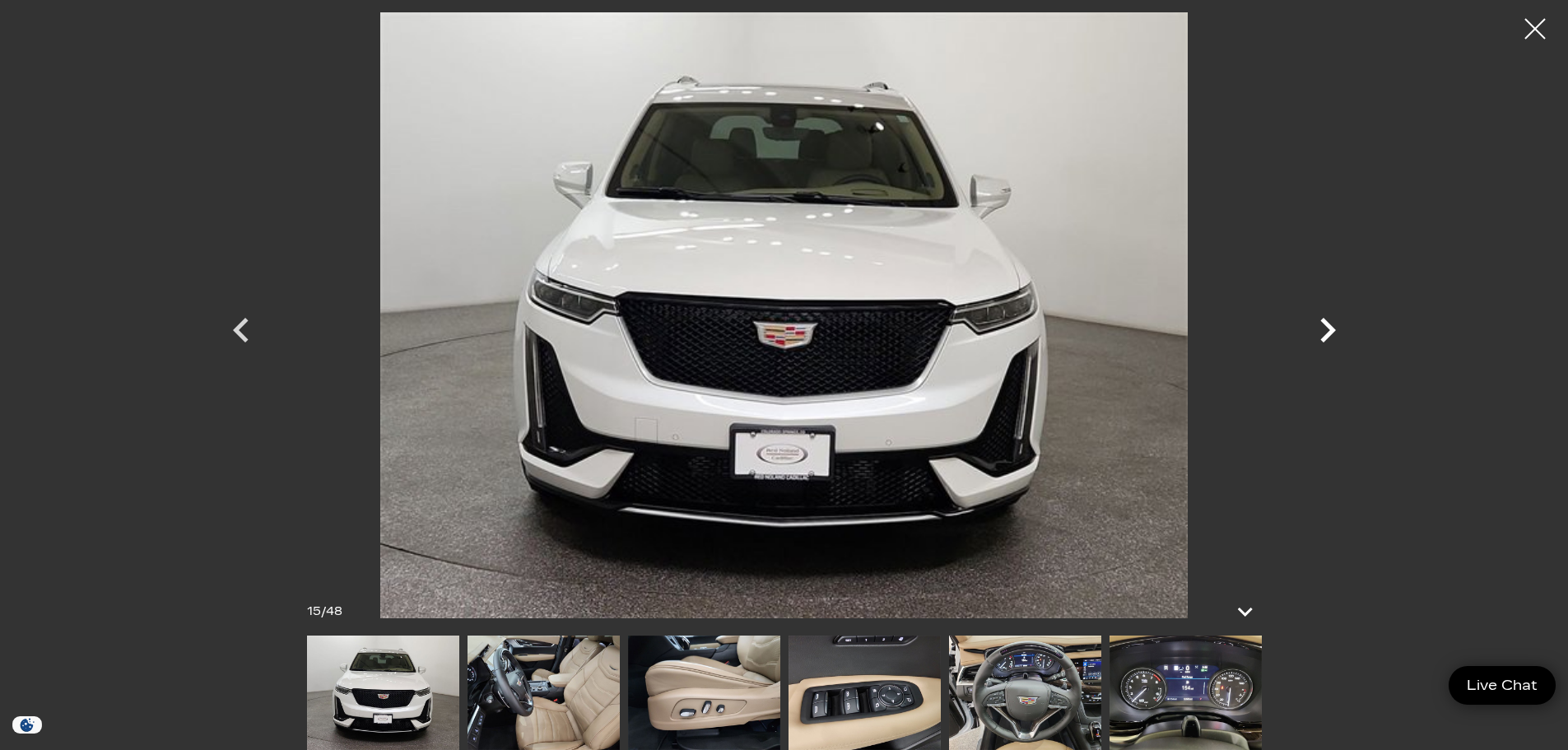
click at [1320, 334] on icon "Next" at bounding box center [1328, 330] width 50 height 50
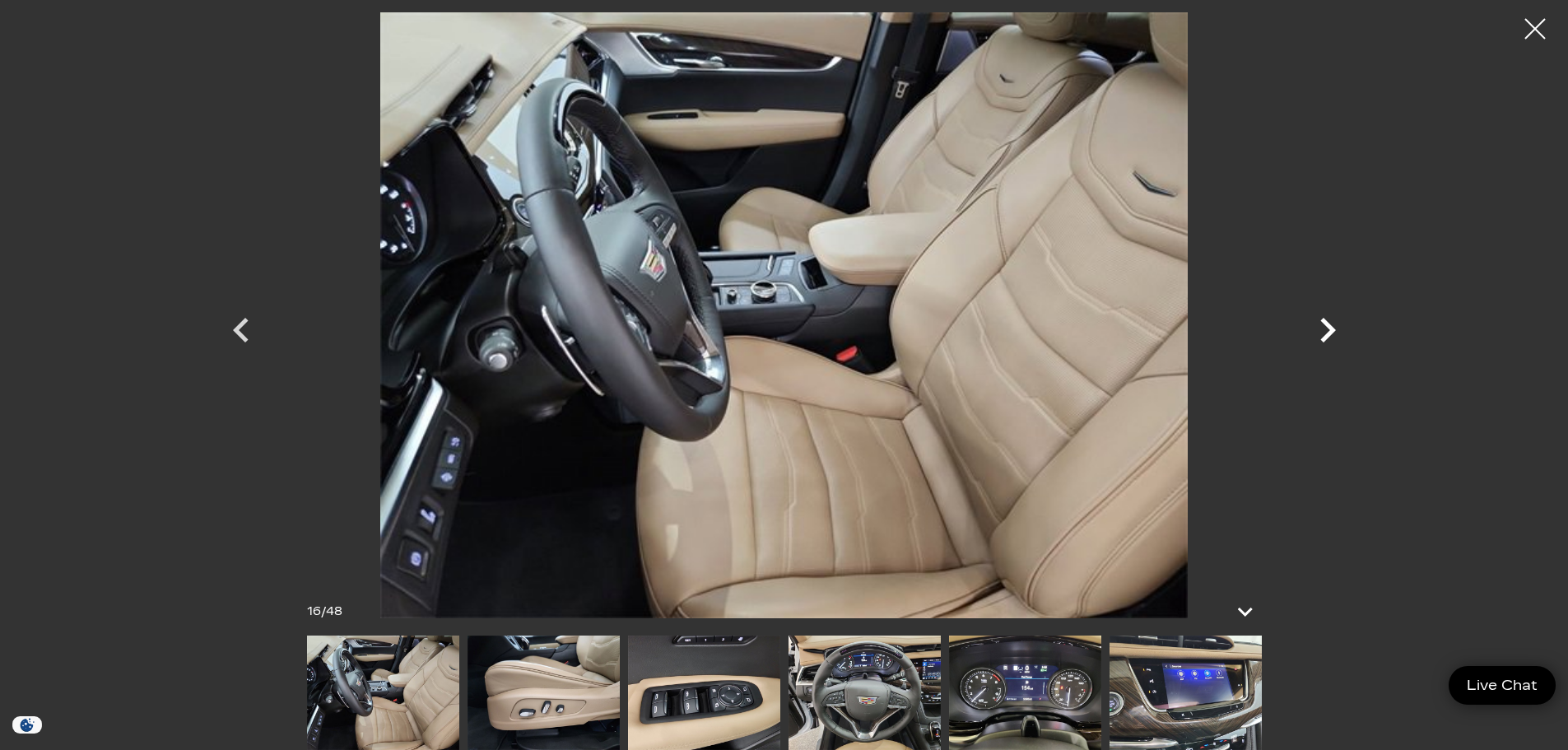
click at [1320, 334] on icon "Next" at bounding box center [1328, 330] width 50 height 50
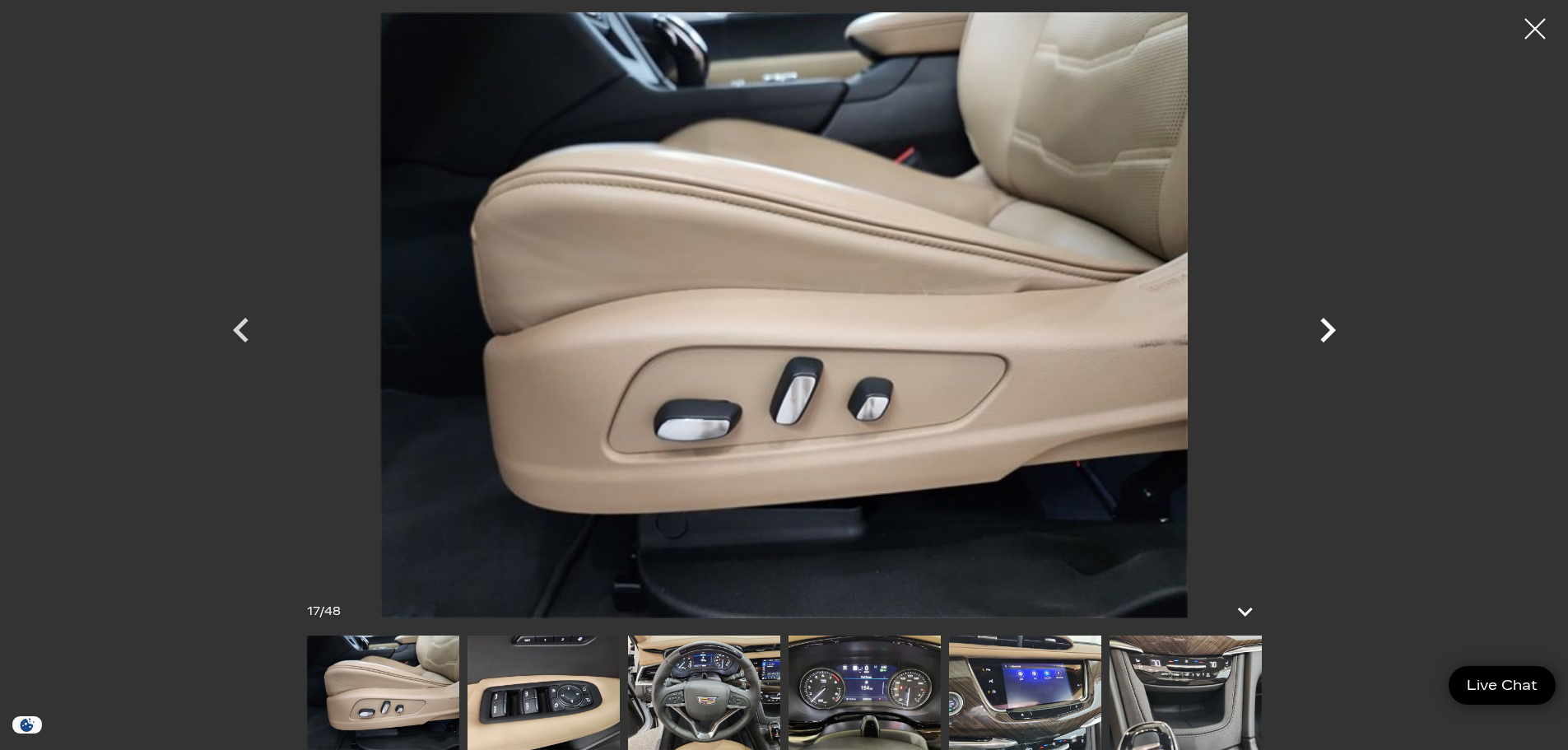
click at [1320, 334] on icon "Next" at bounding box center [1328, 330] width 50 height 50
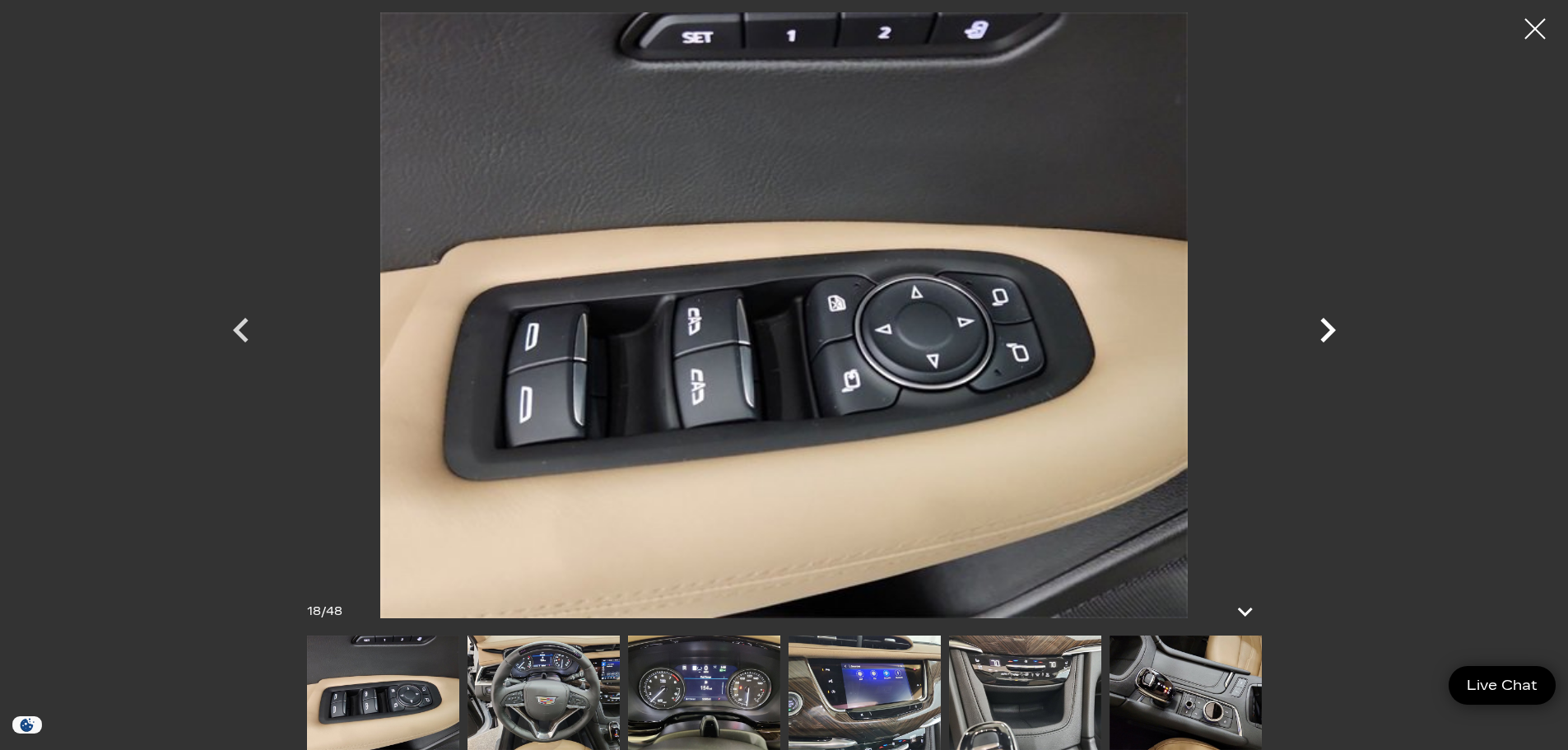
click at [1320, 334] on icon "Next" at bounding box center [1328, 330] width 50 height 50
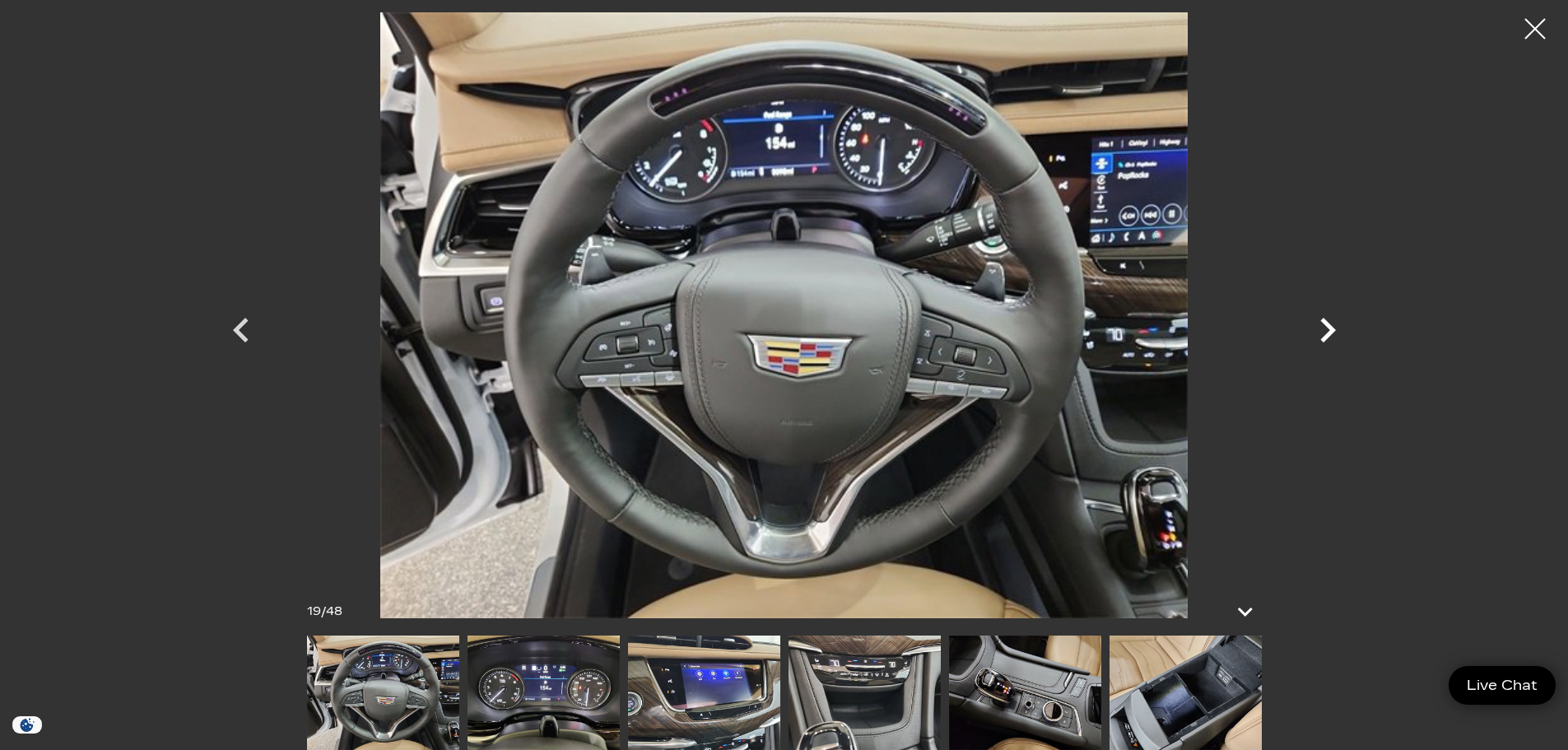
click at [1320, 334] on icon "Next" at bounding box center [1328, 330] width 50 height 50
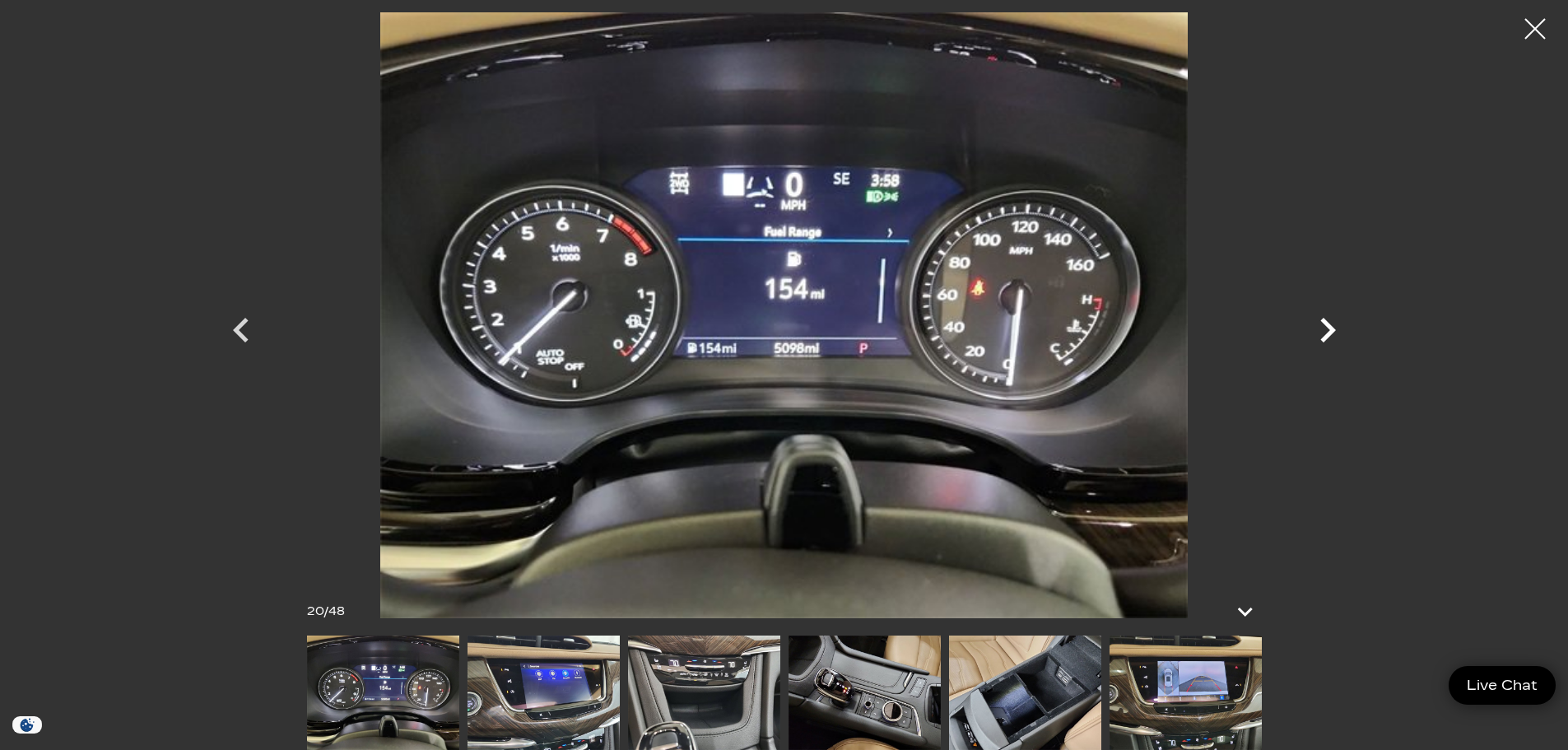
click at [1320, 334] on icon "Next" at bounding box center [1328, 330] width 50 height 50
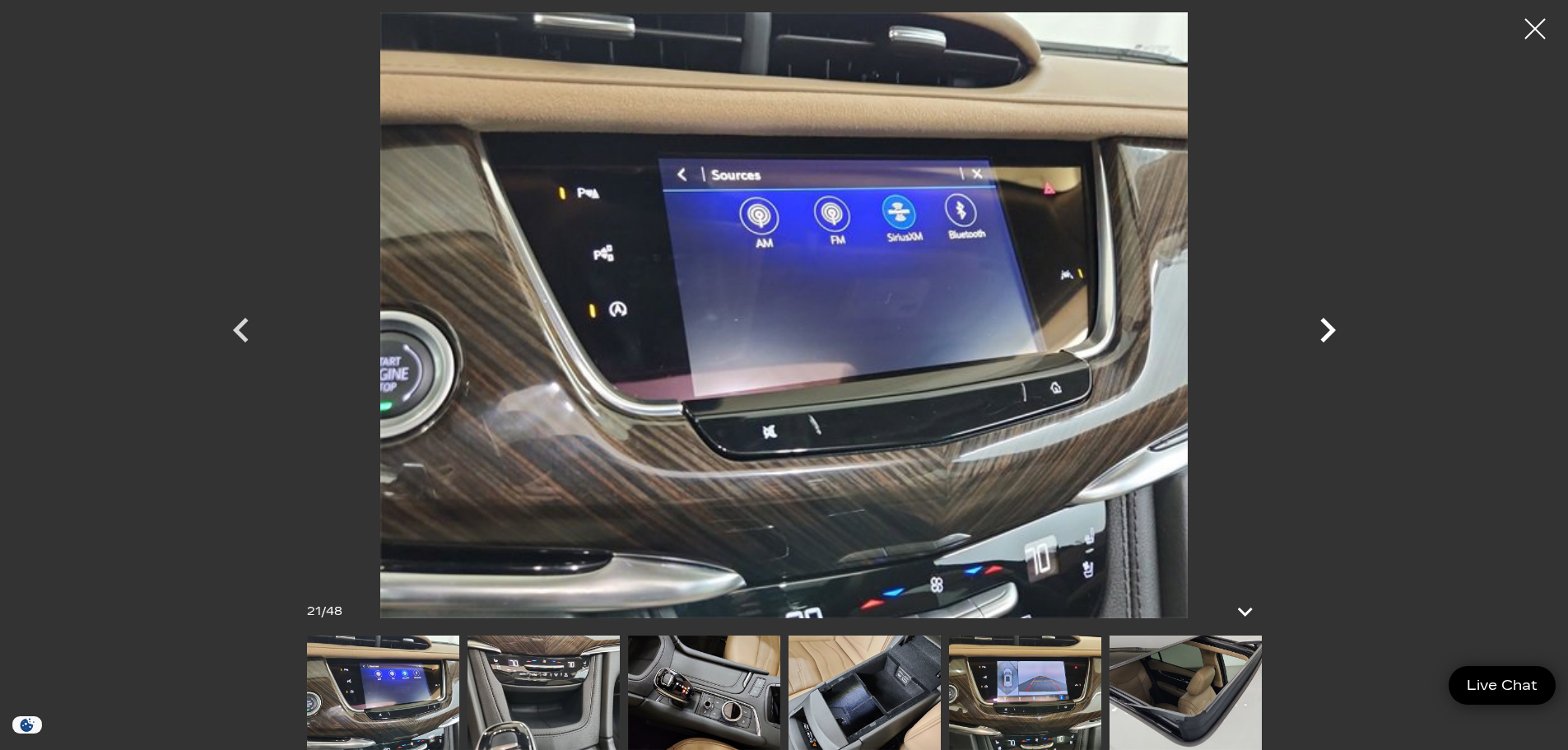
click at [1320, 334] on icon "Next" at bounding box center [1328, 330] width 50 height 50
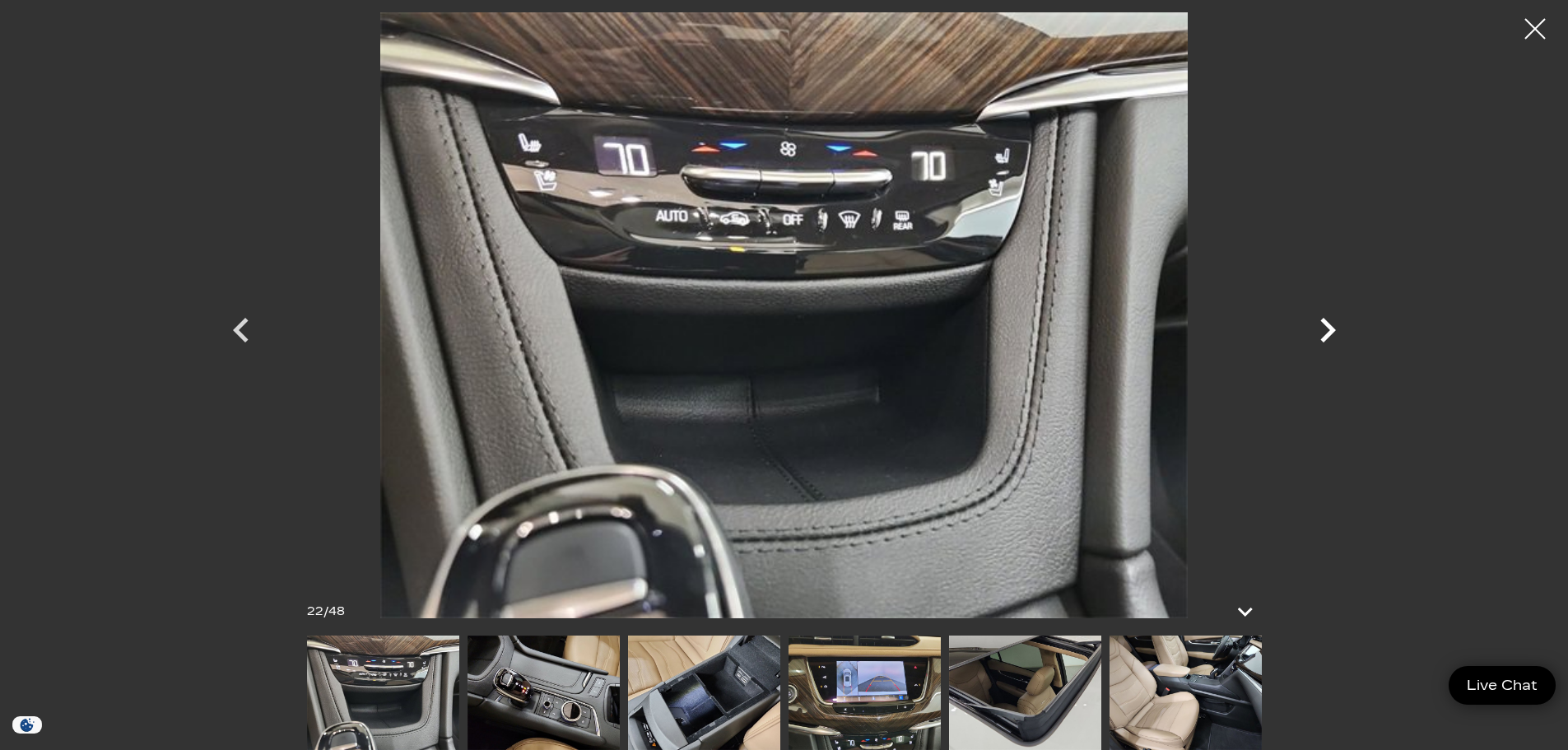
click at [1320, 334] on icon "Next" at bounding box center [1328, 330] width 50 height 50
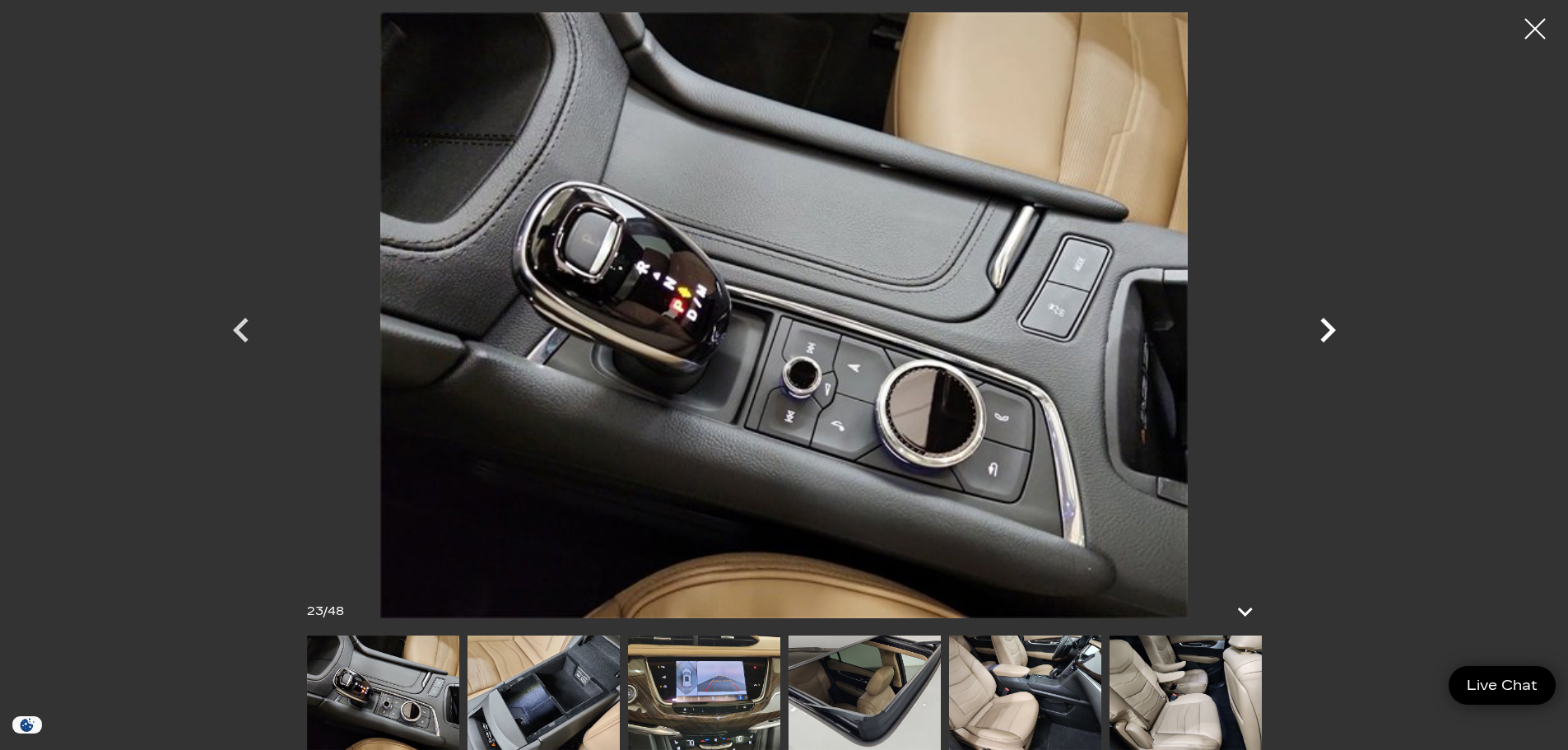
click at [1320, 334] on icon "Next" at bounding box center [1328, 330] width 50 height 50
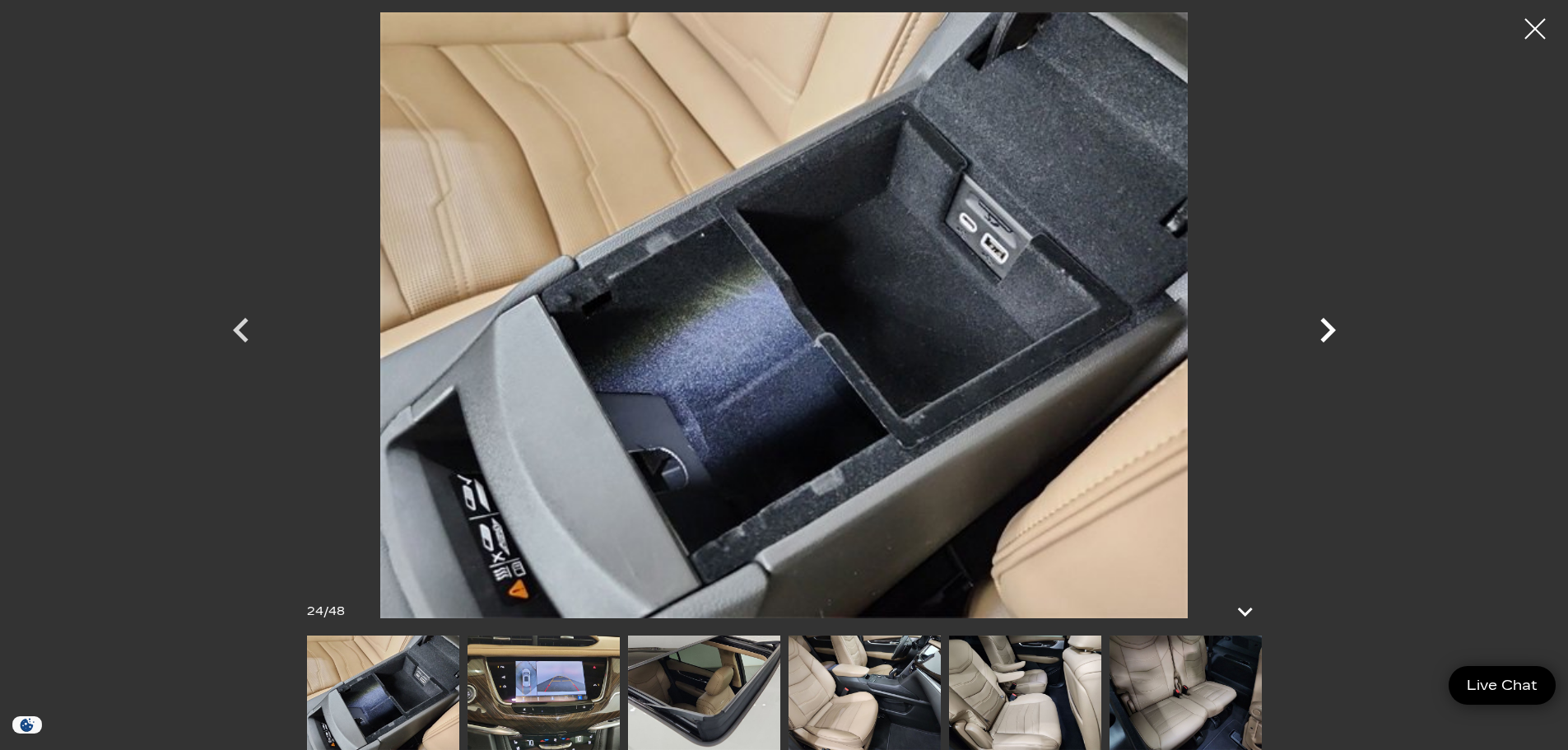
click at [1320, 334] on icon "Next" at bounding box center [1328, 330] width 50 height 50
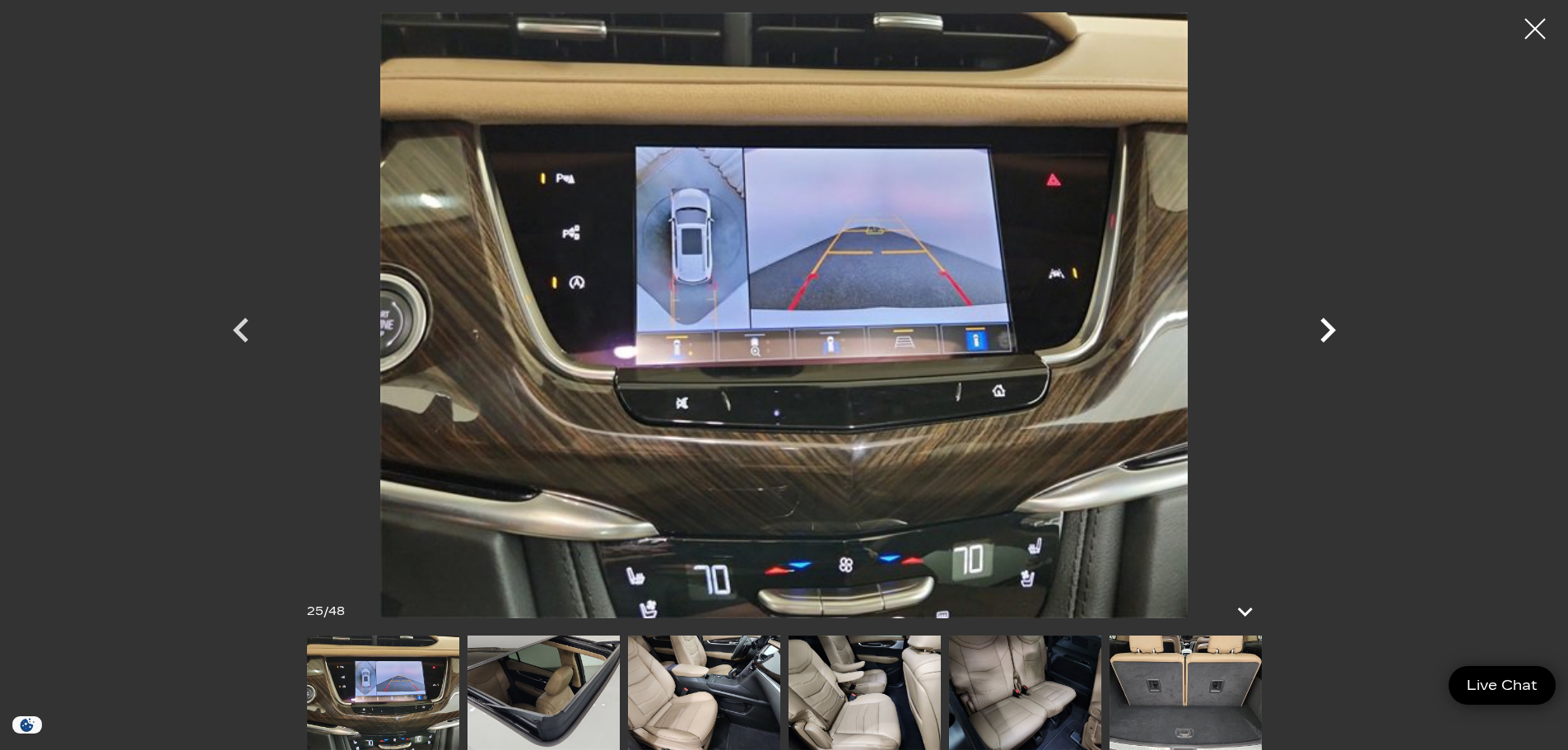
click at [1320, 334] on icon "Next" at bounding box center [1328, 330] width 50 height 50
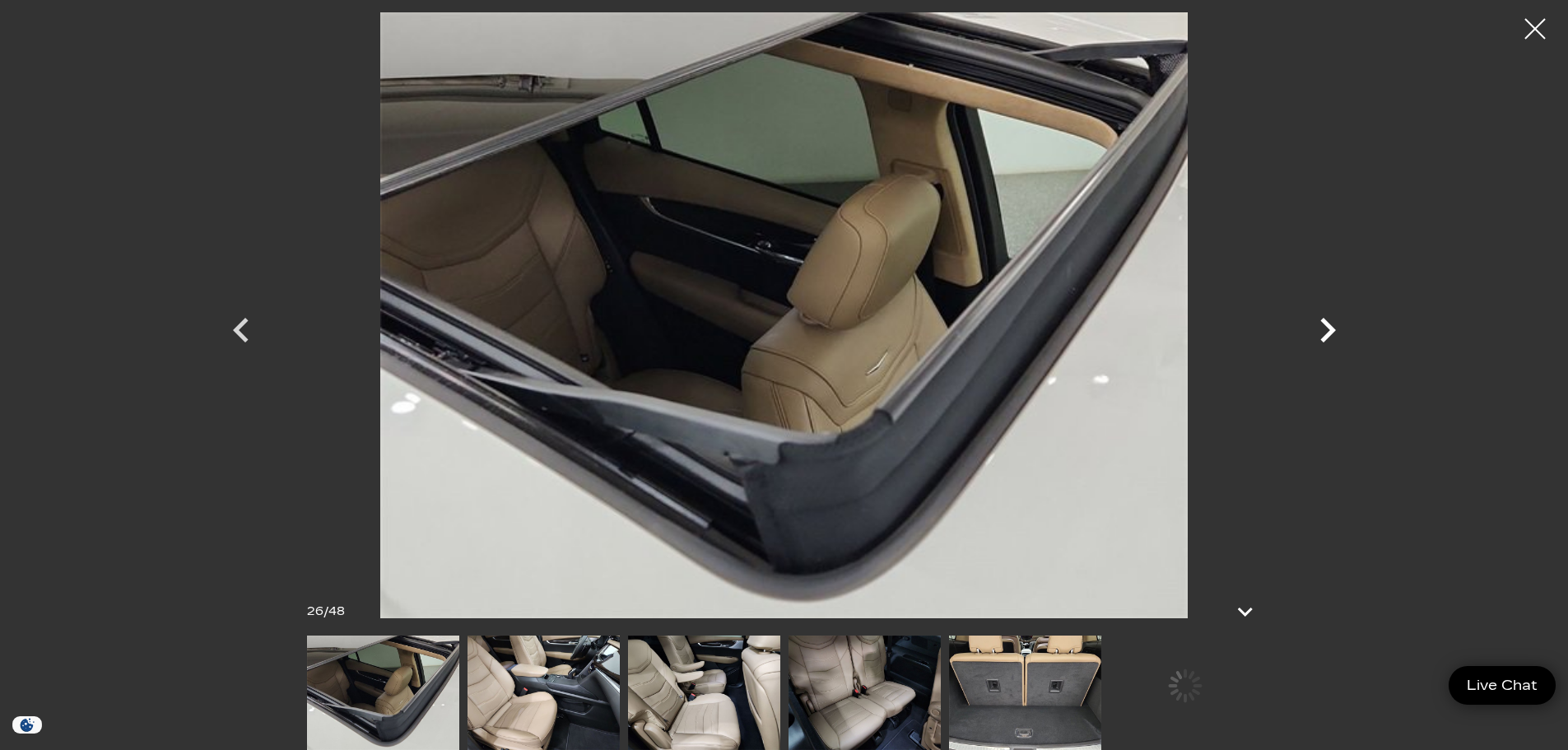
click at [1320, 334] on icon "Next" at bounding box center [1328, 330] width 50 height 50
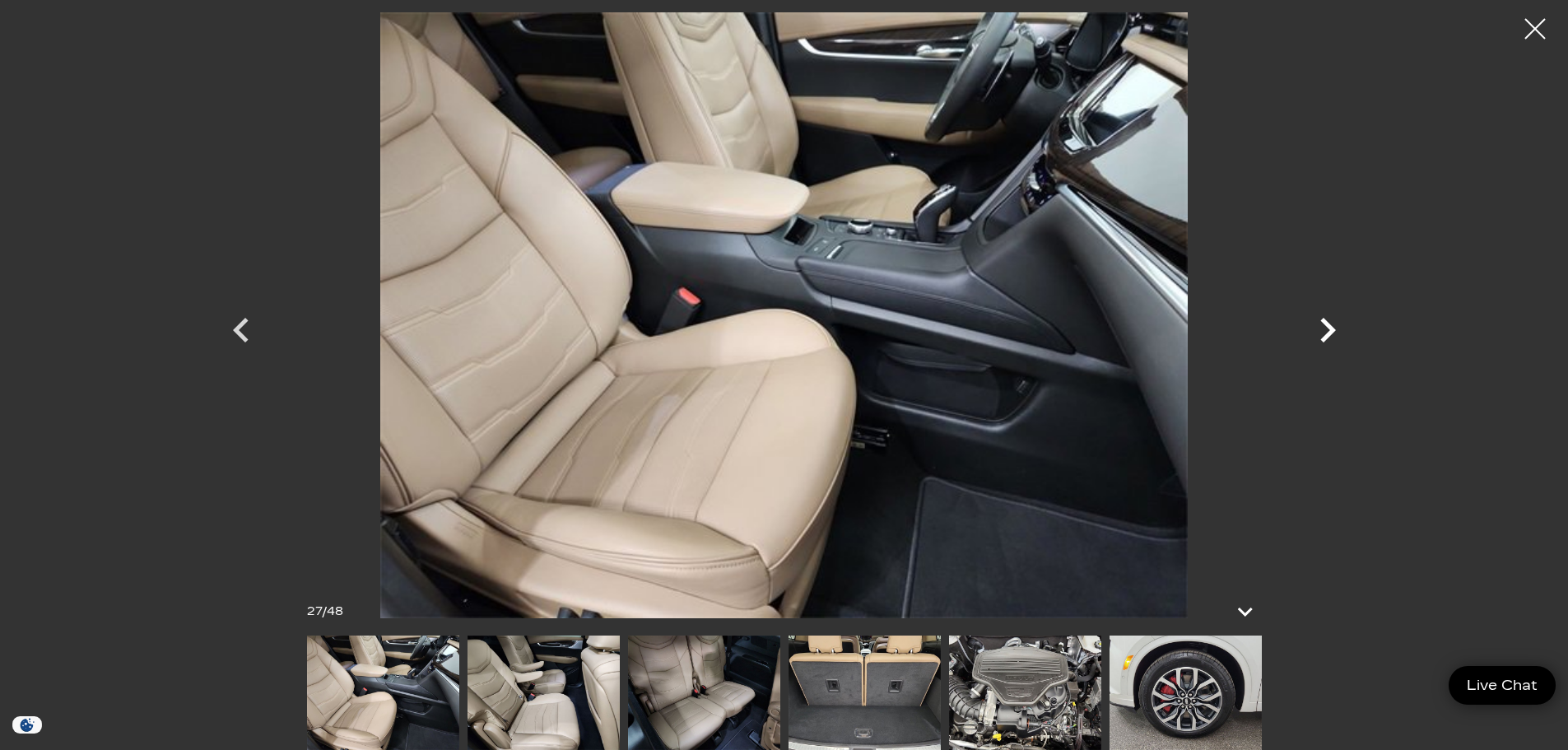
click at [1320, 334] on icon "Next" at bounding box center [1328, 330] width 50 height 50
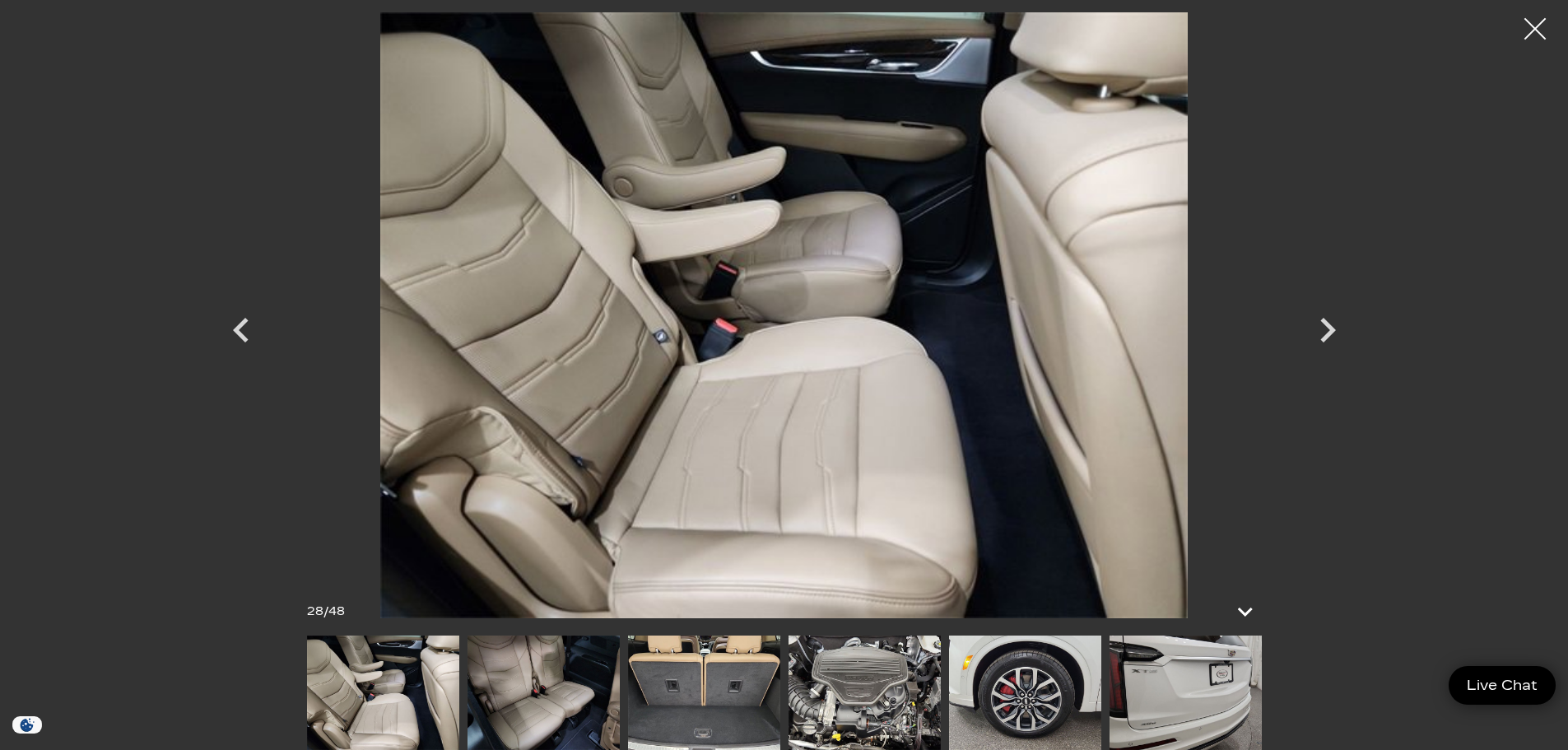
click at [1541, 26] on div at bounding box center [1535, 29] width 44 height 44
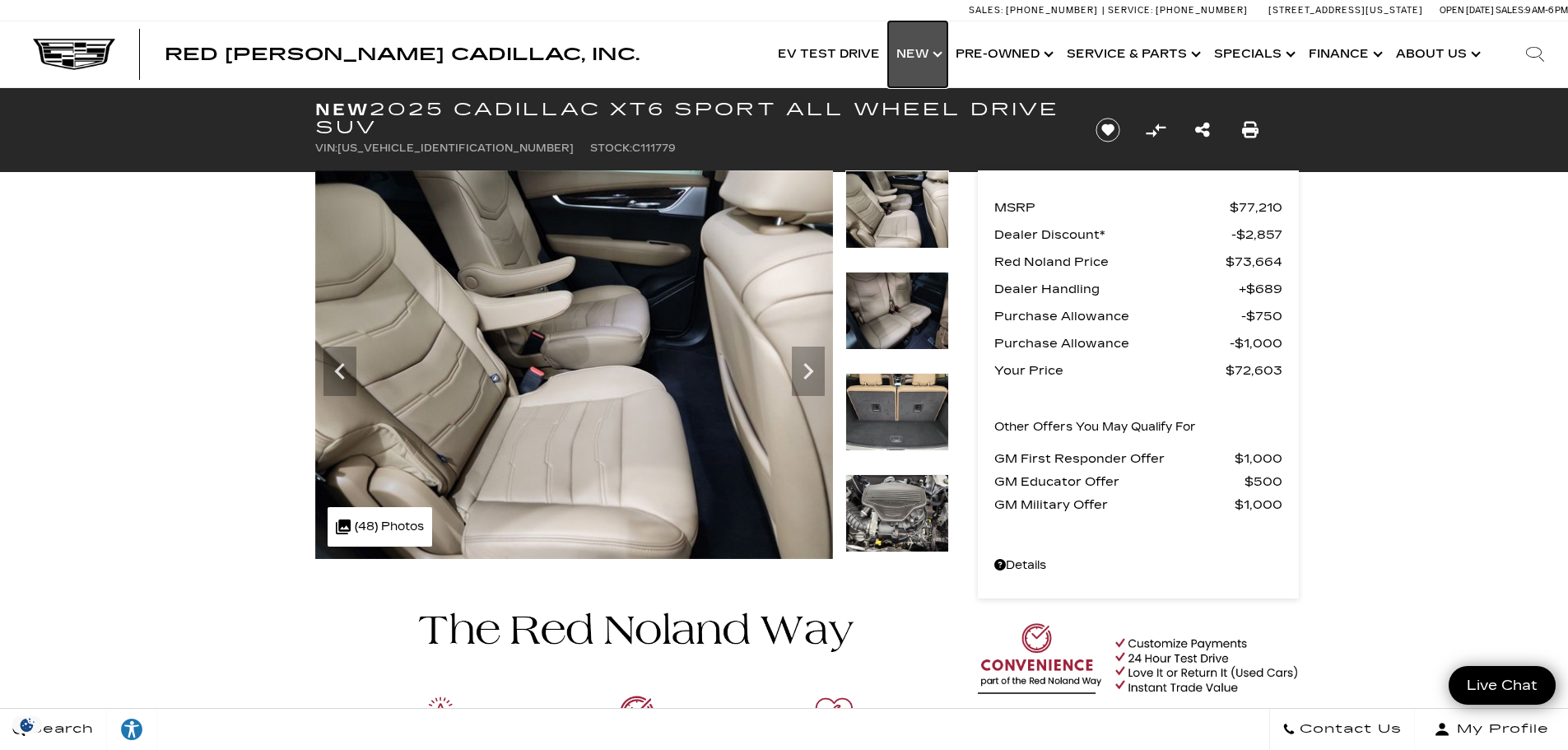
click at [927, 50] on link "Show New" at bounding box center [917, 54] width 59 height 65
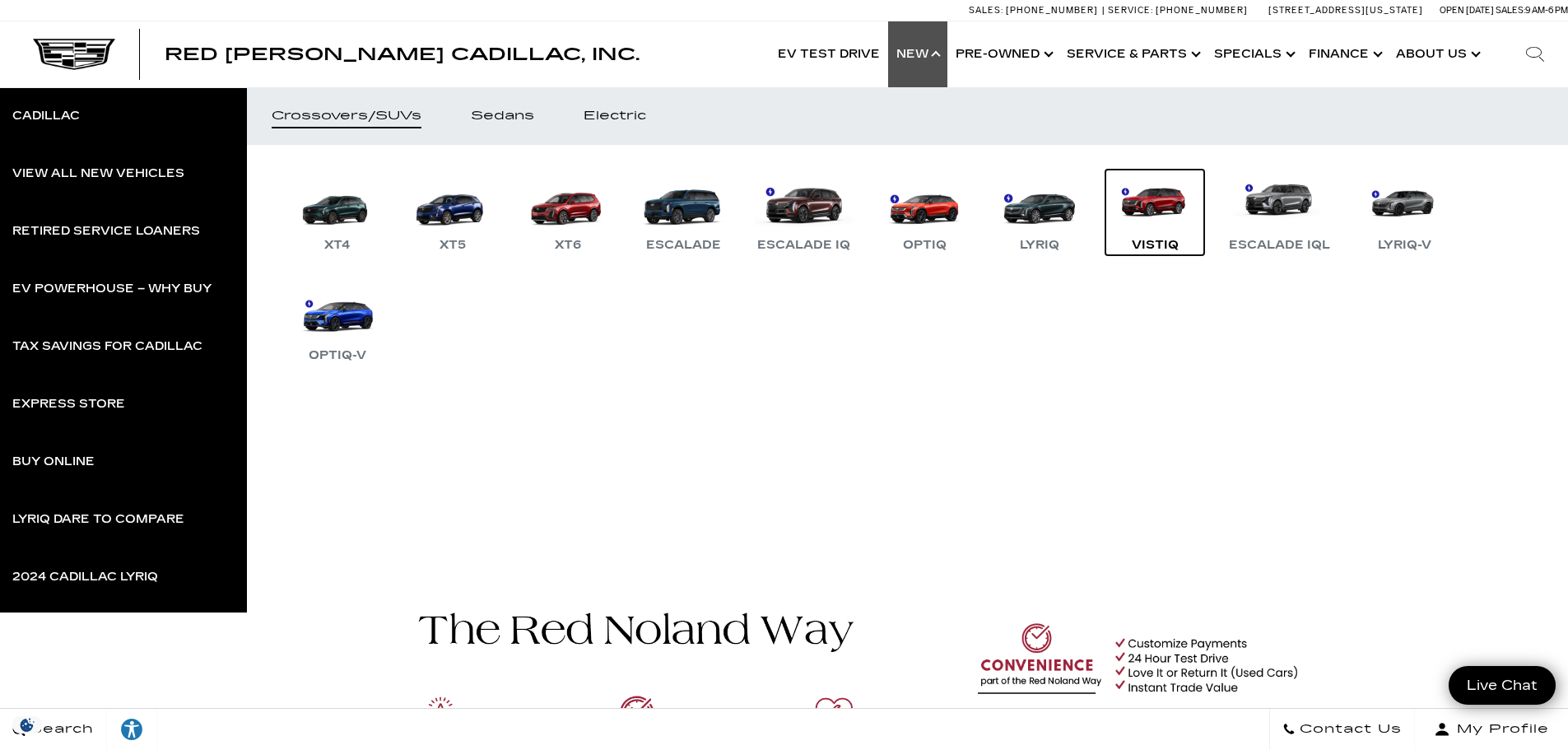
click at [1158, 203] on link "VISTIQ" at bounding box center [1155, 212] width 99 height 86
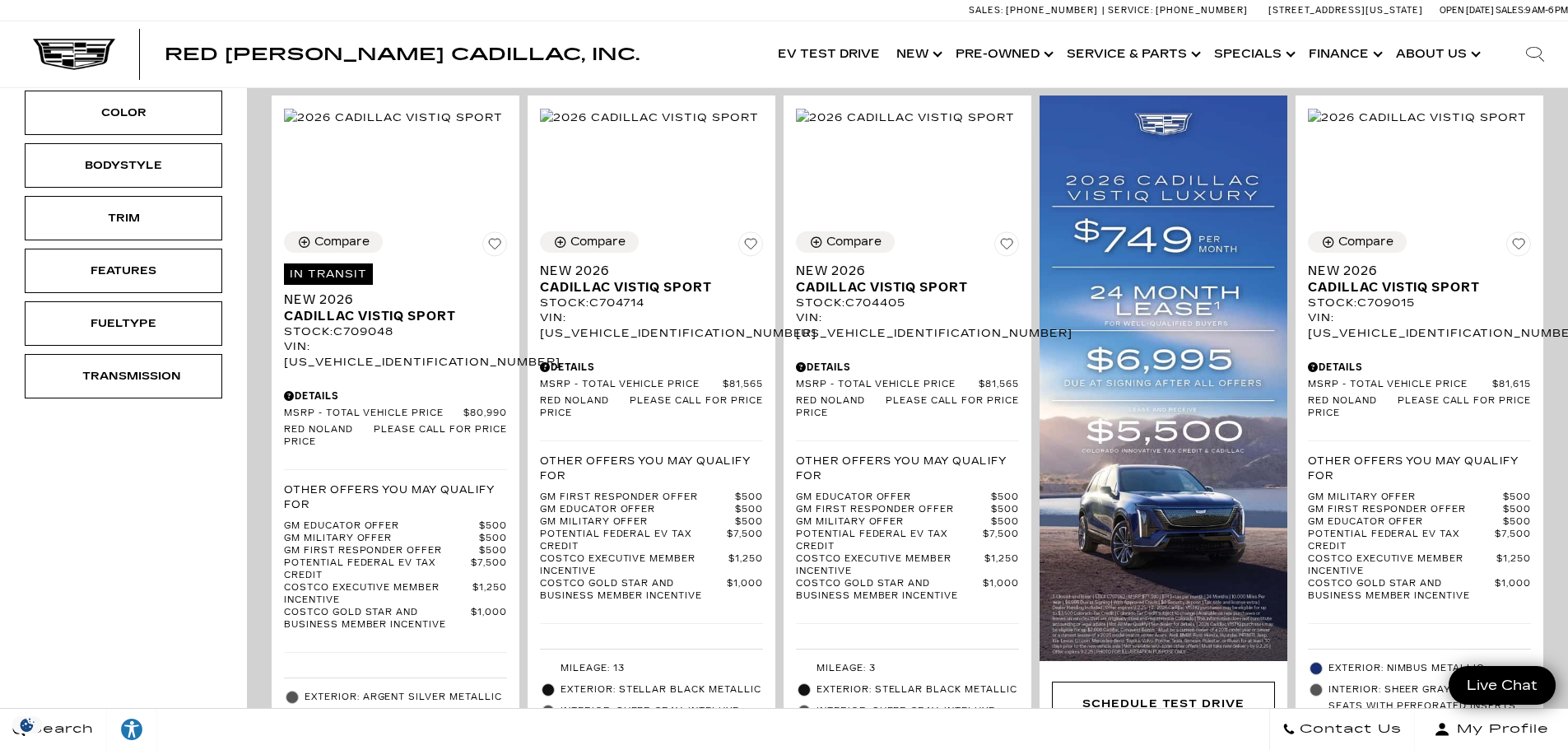
scroll to position [411, 0]
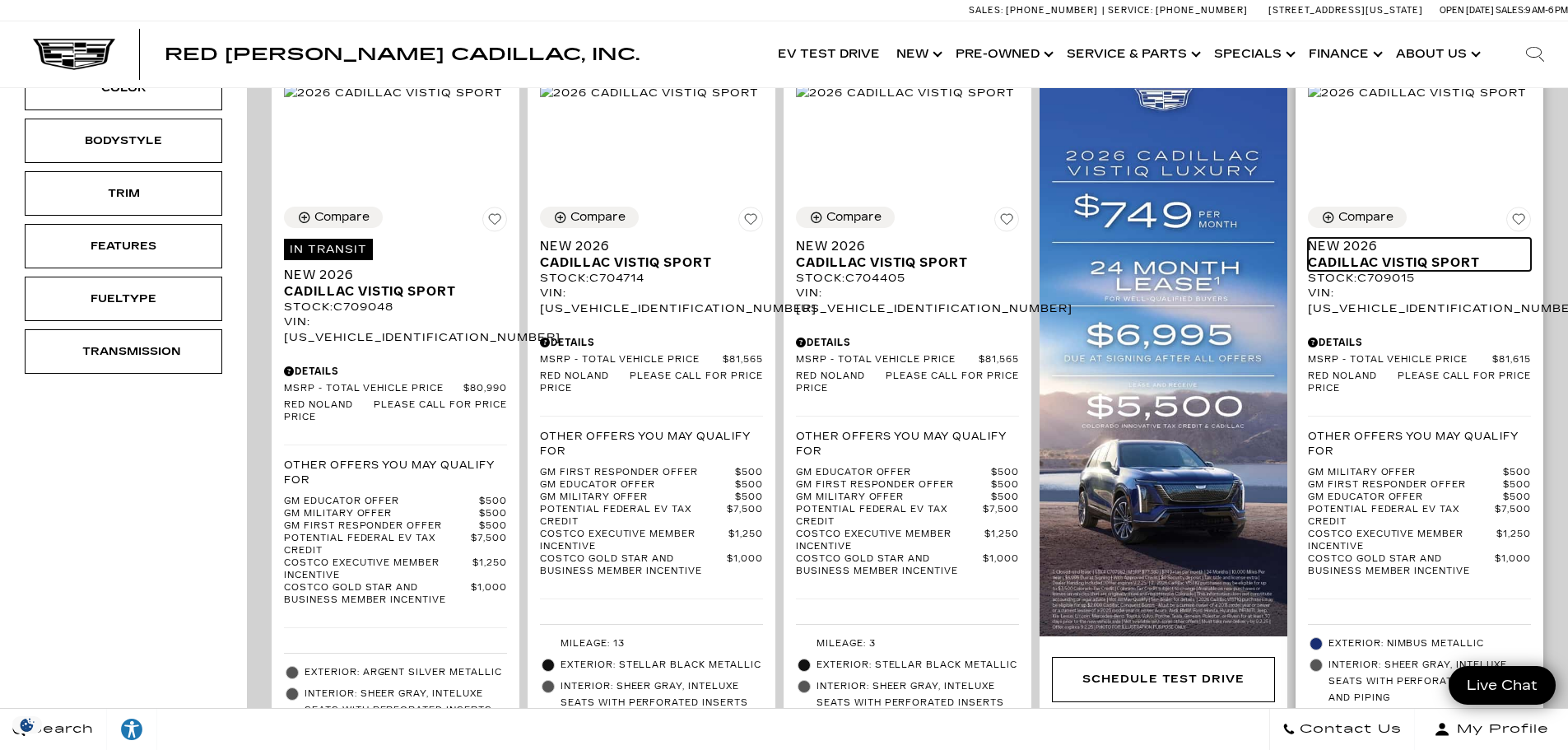
click at [1398, 254] on span "Cadillac VISTIQ Sport" at bounding box center [1413, 263] width 210 height 17
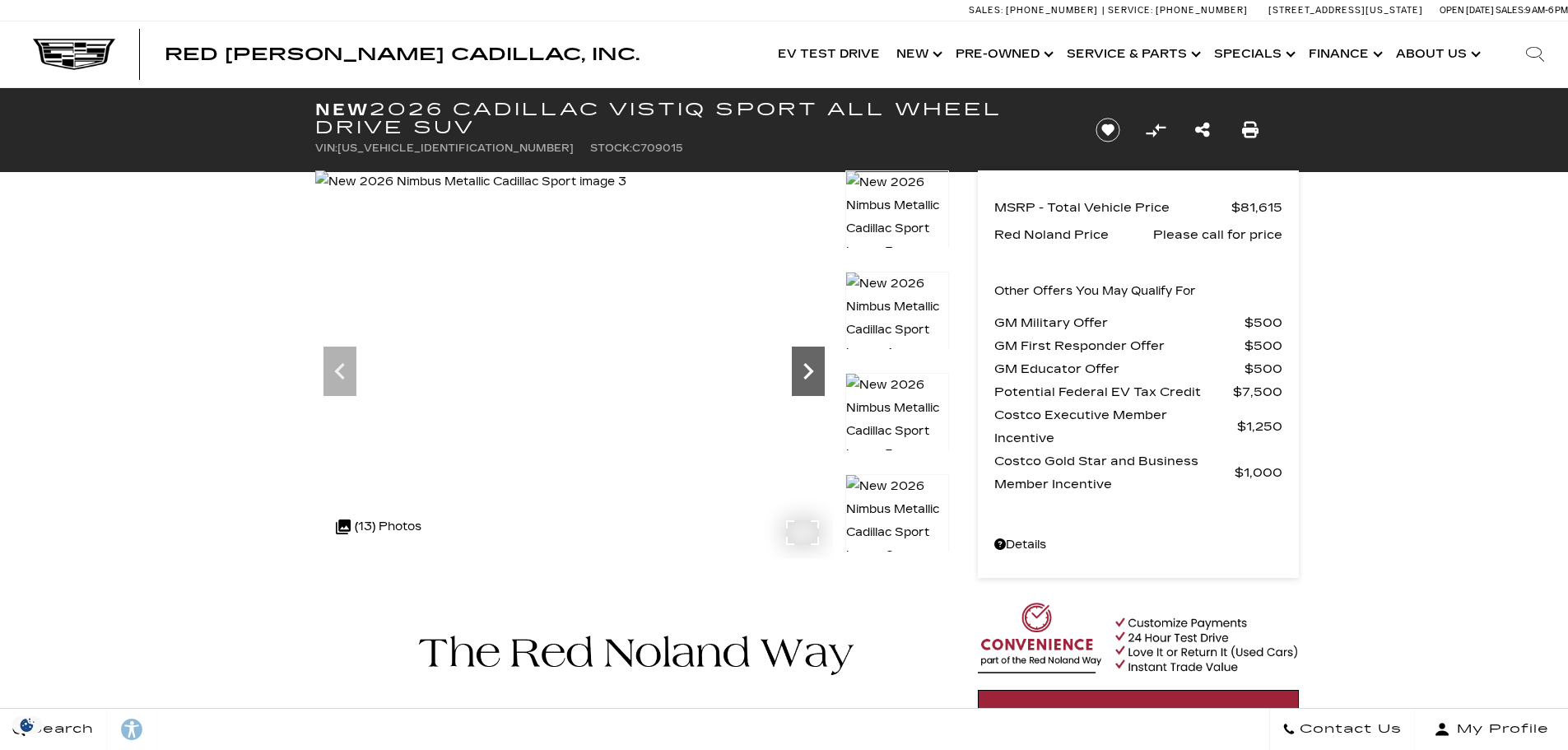
click at [820, 374] on icon "Next" at bounding box center [808, 370] width 33 height 33
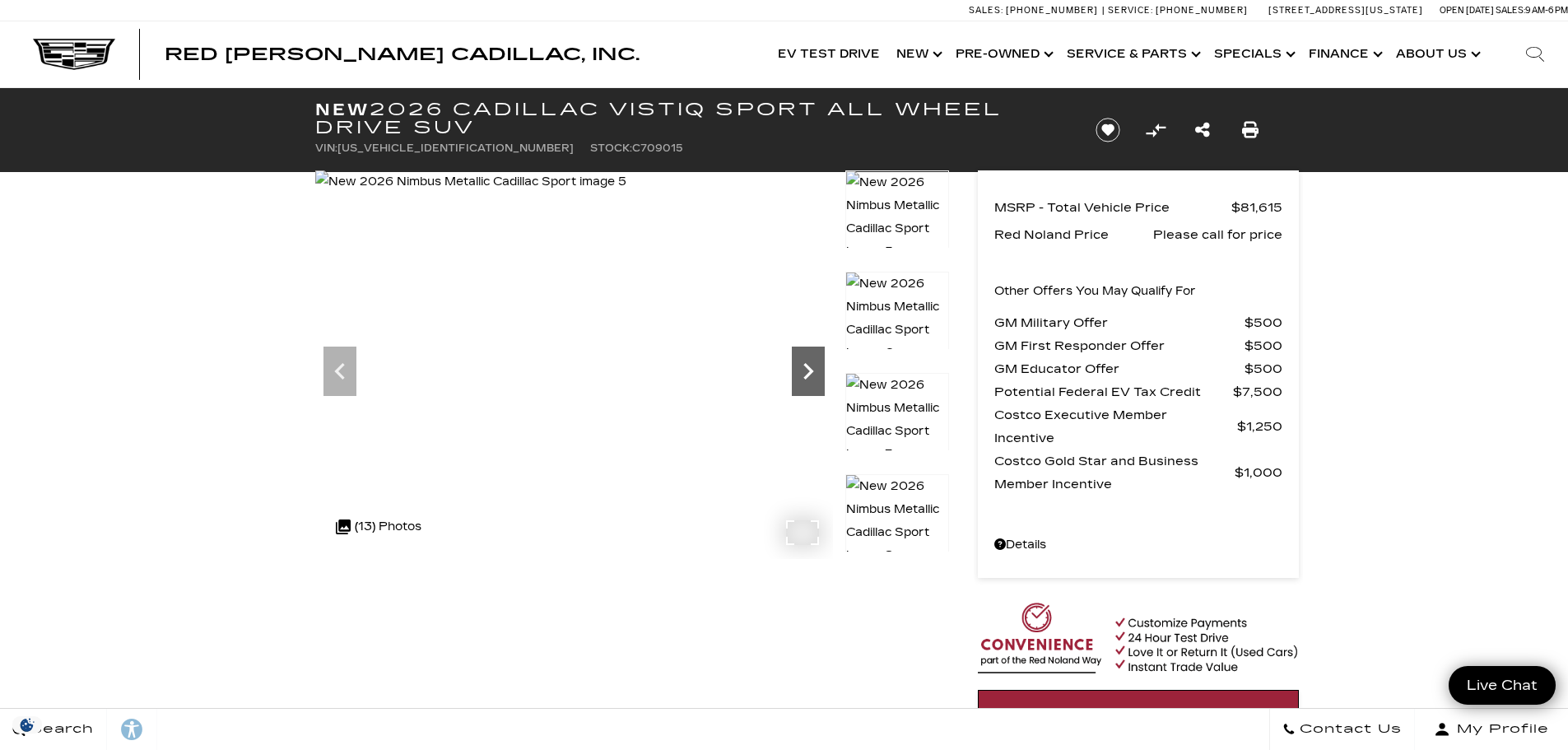
click at [820, 374] on icon "Next" at bounding box center [808, 370] width 33 height 33
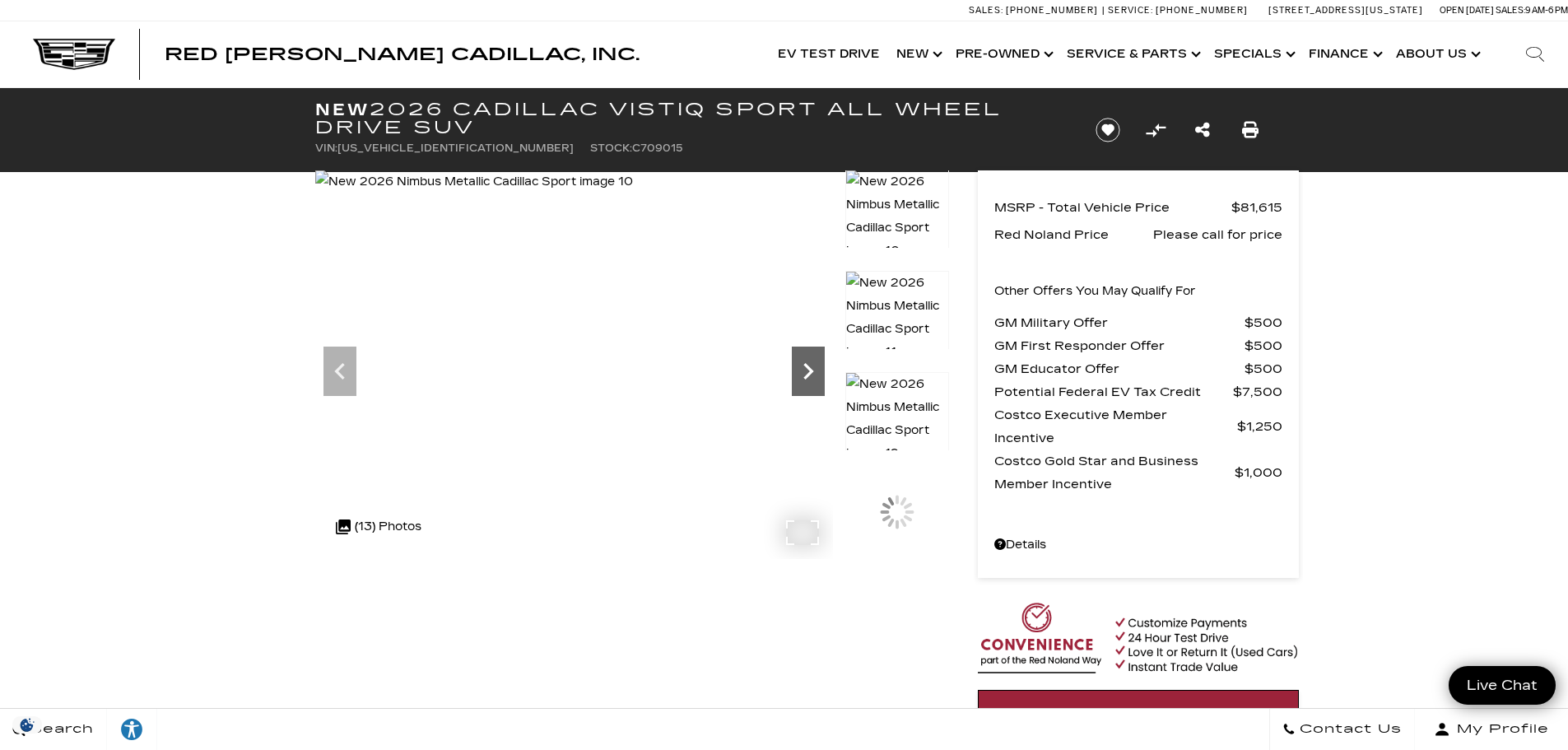
click at [820, 374] on icon "Next" at bounding box center [808, 370] width 33 height 33
click at [632, 194] on img at bounding box center [473, 181] width 317 height 23
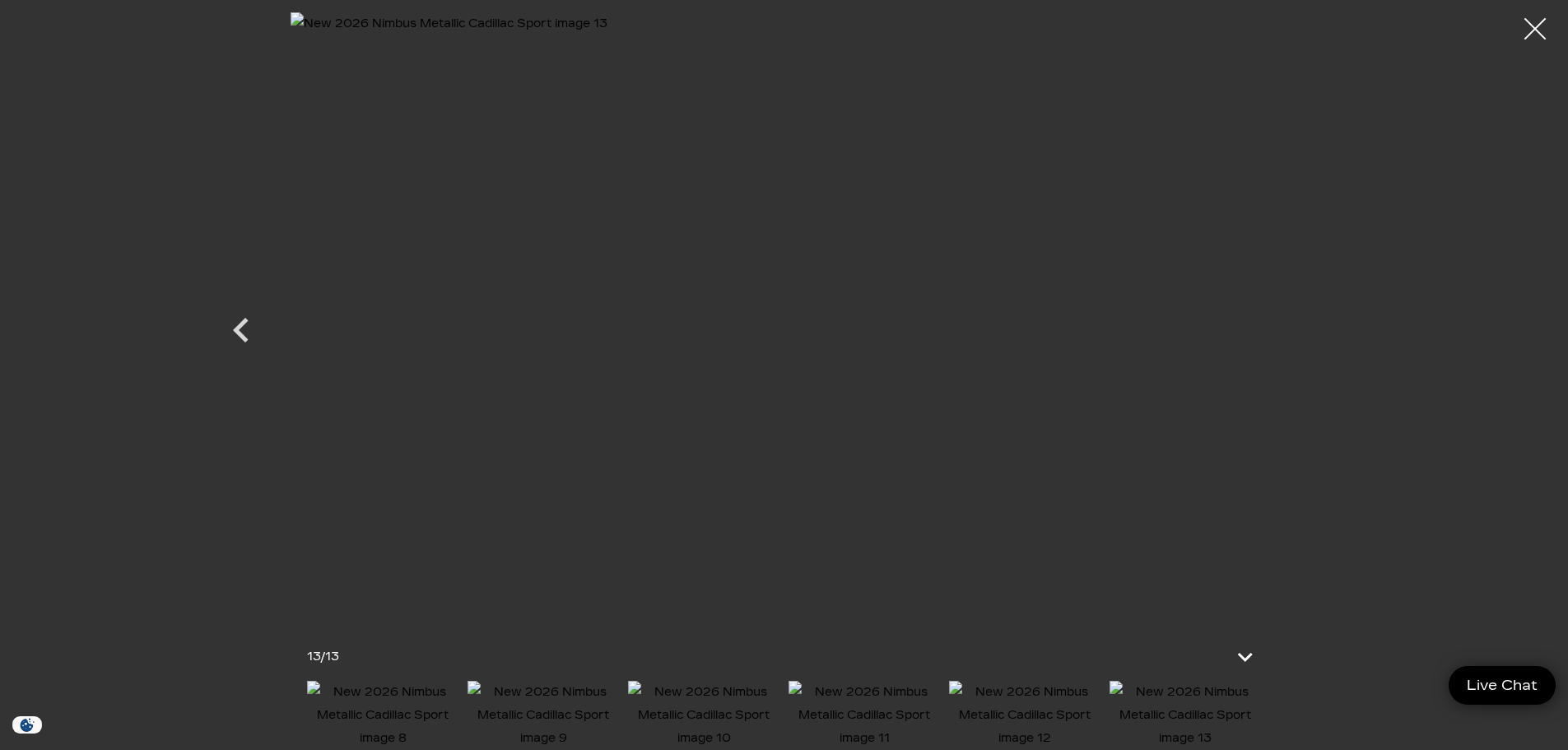
click at [1532, 27] on div at bounding box center [1535, 29] width 44 height 44
